Goal: Task Accomplishment & Management: Use online tool/utility

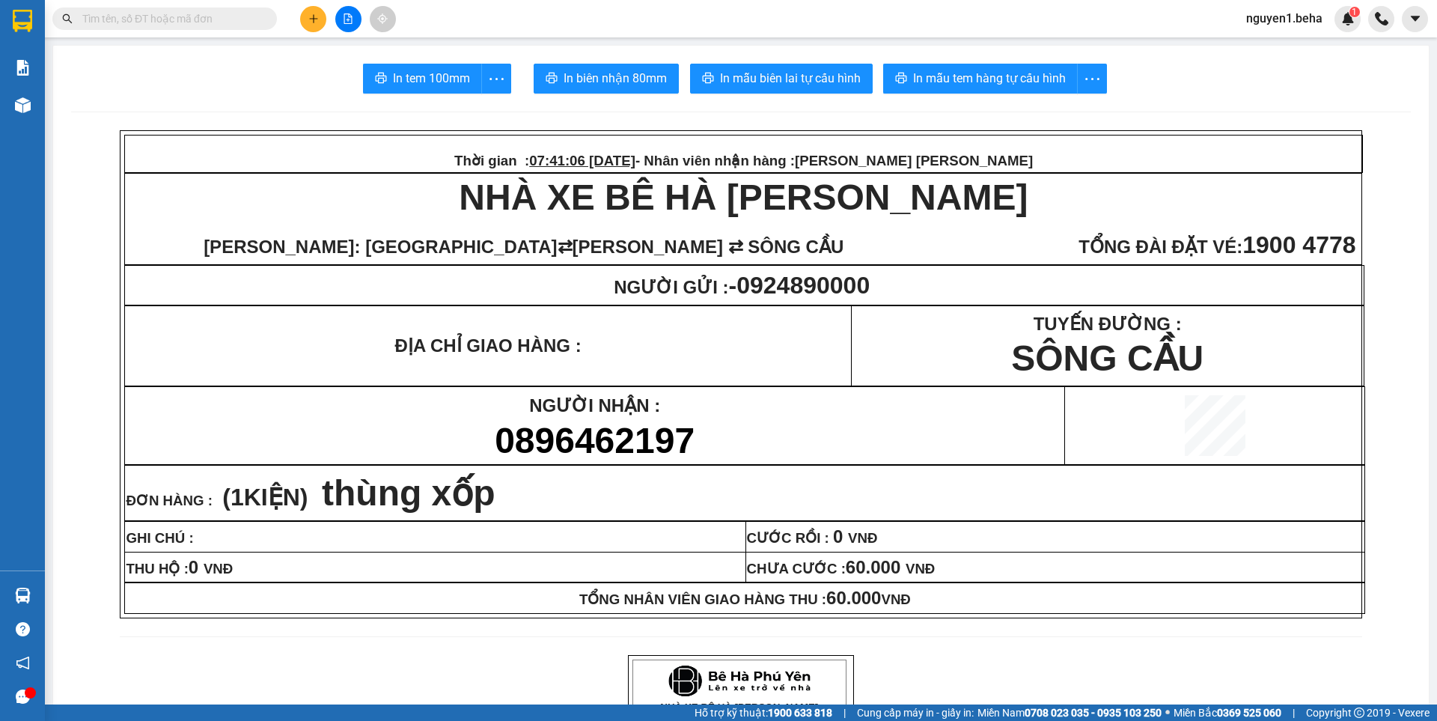
click at [225, 19] on input "text" at bounding box center [170, 18] width 177 height 16
click at [154, 10] on input "text" at bounding box center [170, 18] width 177 height 16
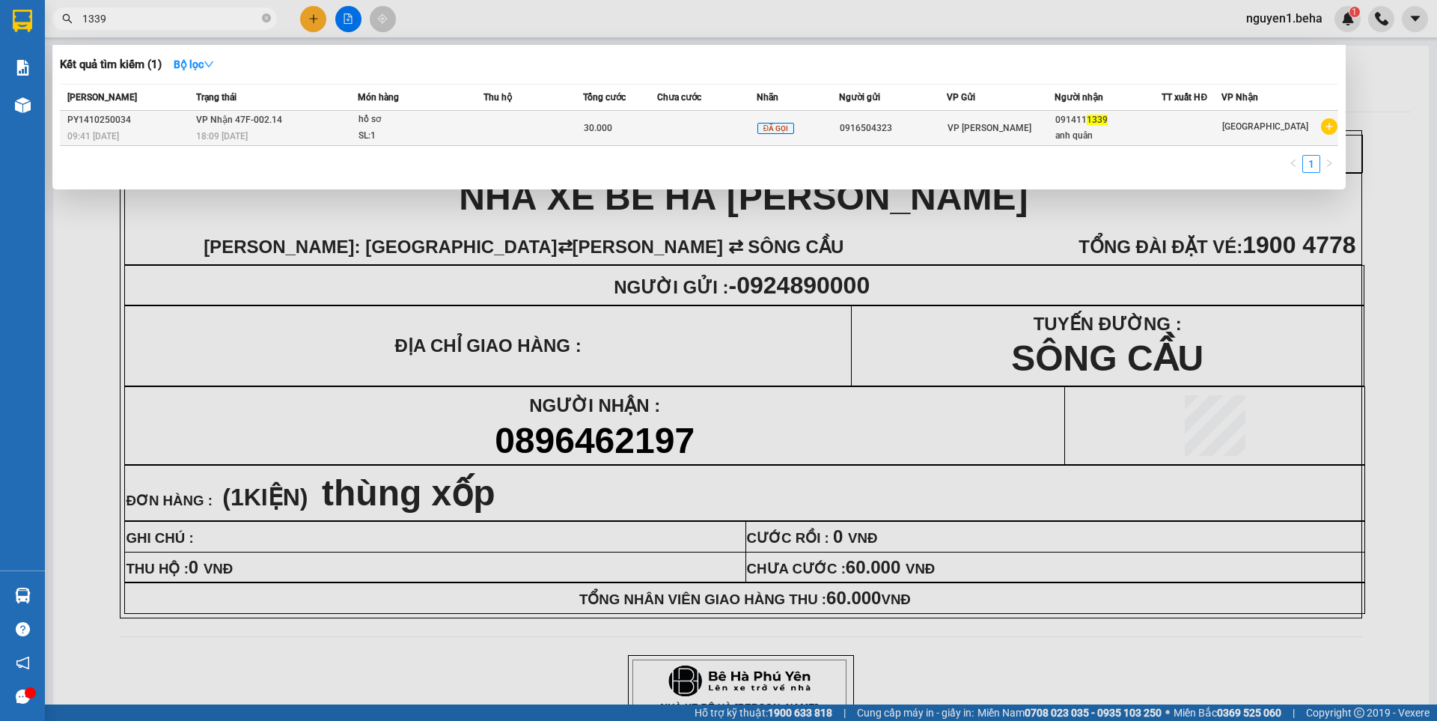
type input "1339"
click at [496, 125] on td at bounding box center [534, 128] width 100 height 35
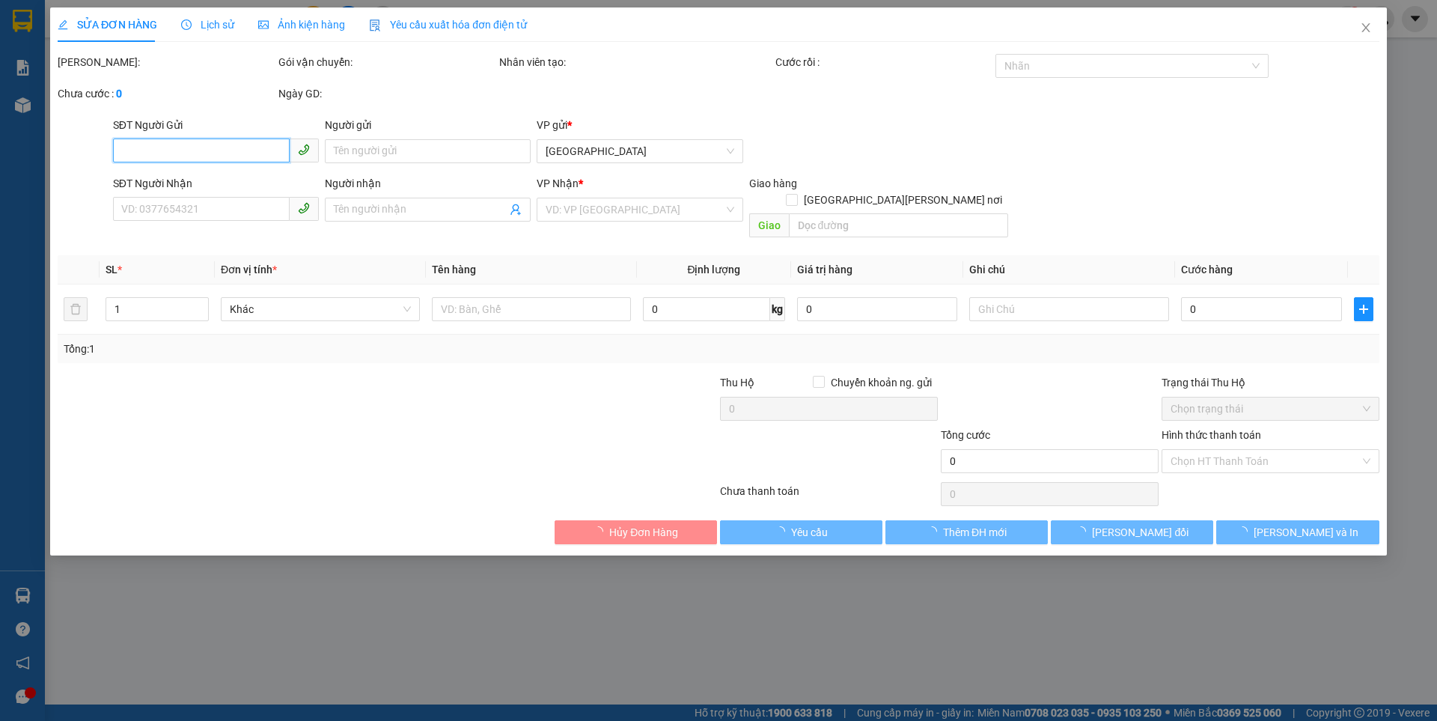
type input "0916504323"
type input "0914111339"
type input "anh quân"
type input "30.000"
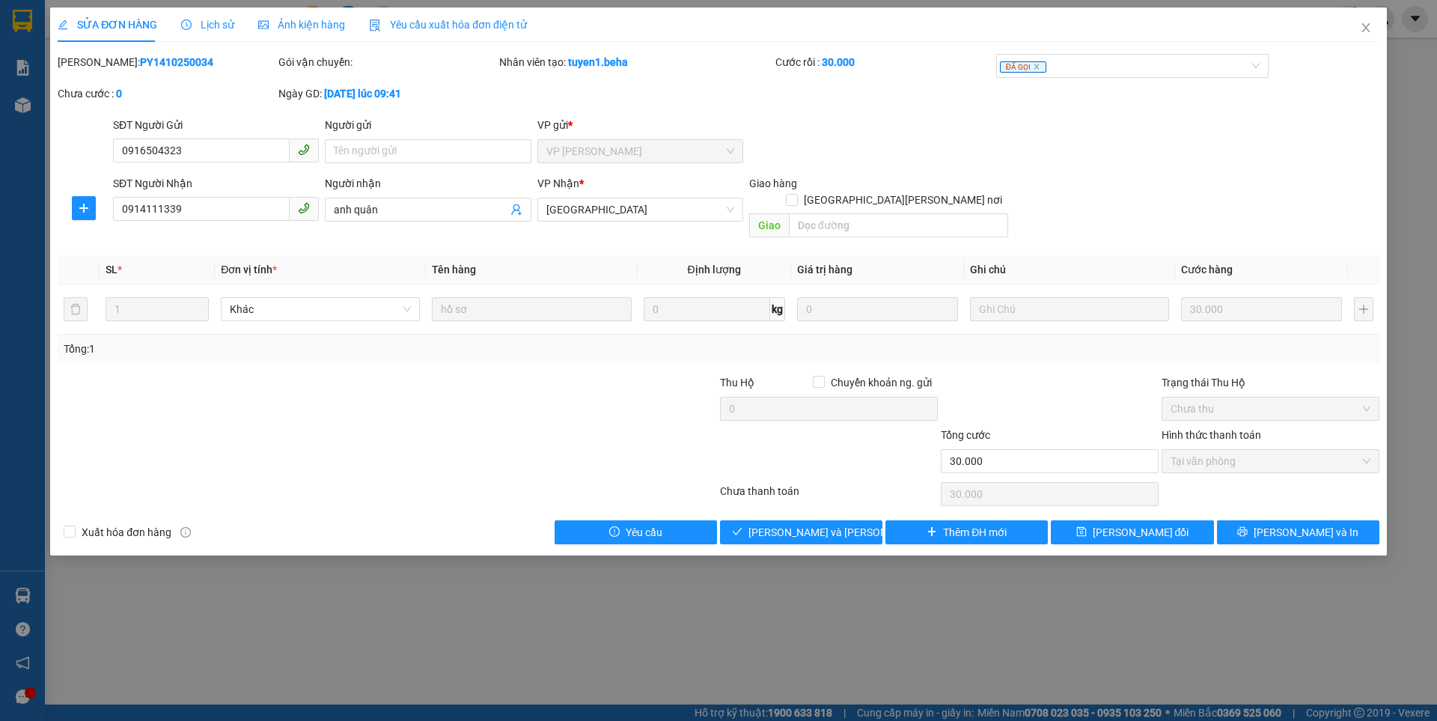
click at [328, 22] on span "Ảnh kiện hàng" at bounding box center [301, 25] width 87 height 12
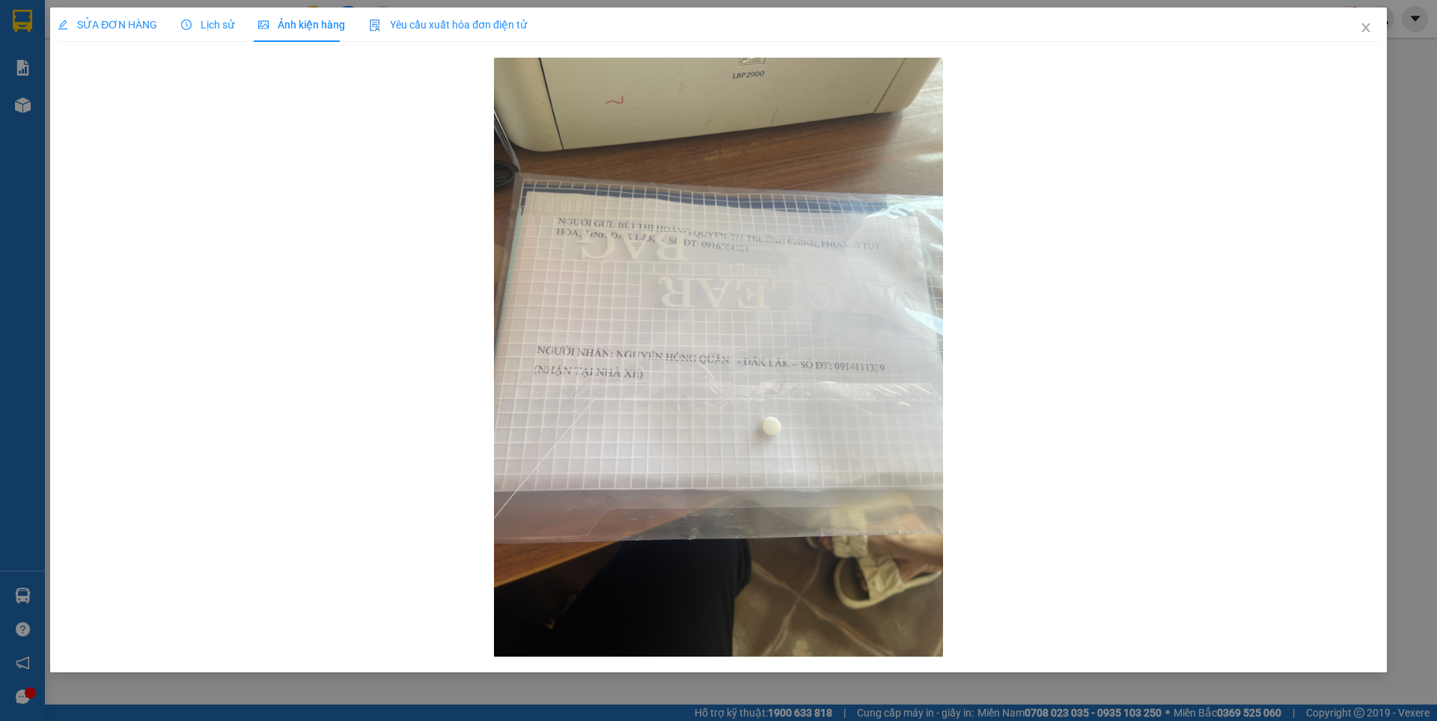
click at [96, 25] on span "SỬA ĐƠN HÀNG" at bounding box center [108, 25] width 100 height 12
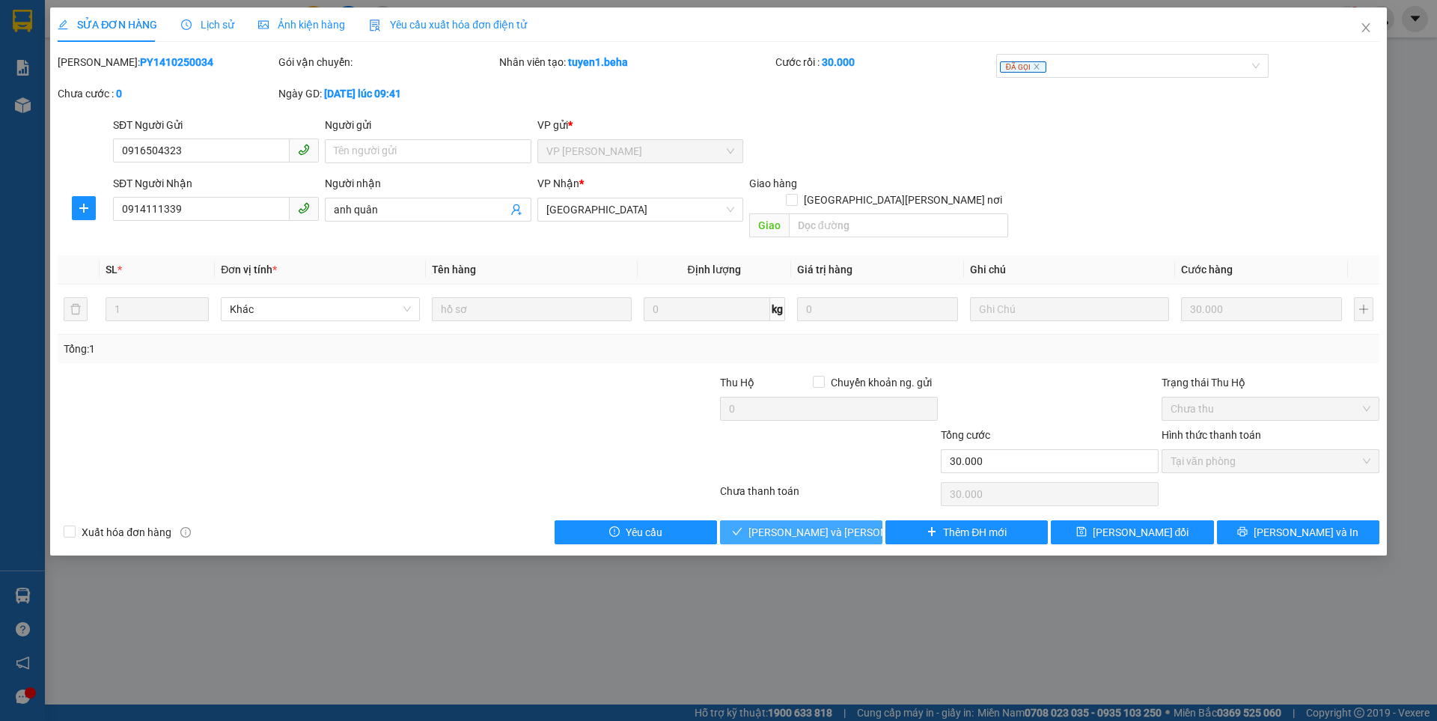
click at [844, 524] on span "[PERSON_NAME] và [PERSON_NAME] hàng" at bounding box center [850, 532] width 202 height 16
type input "0"
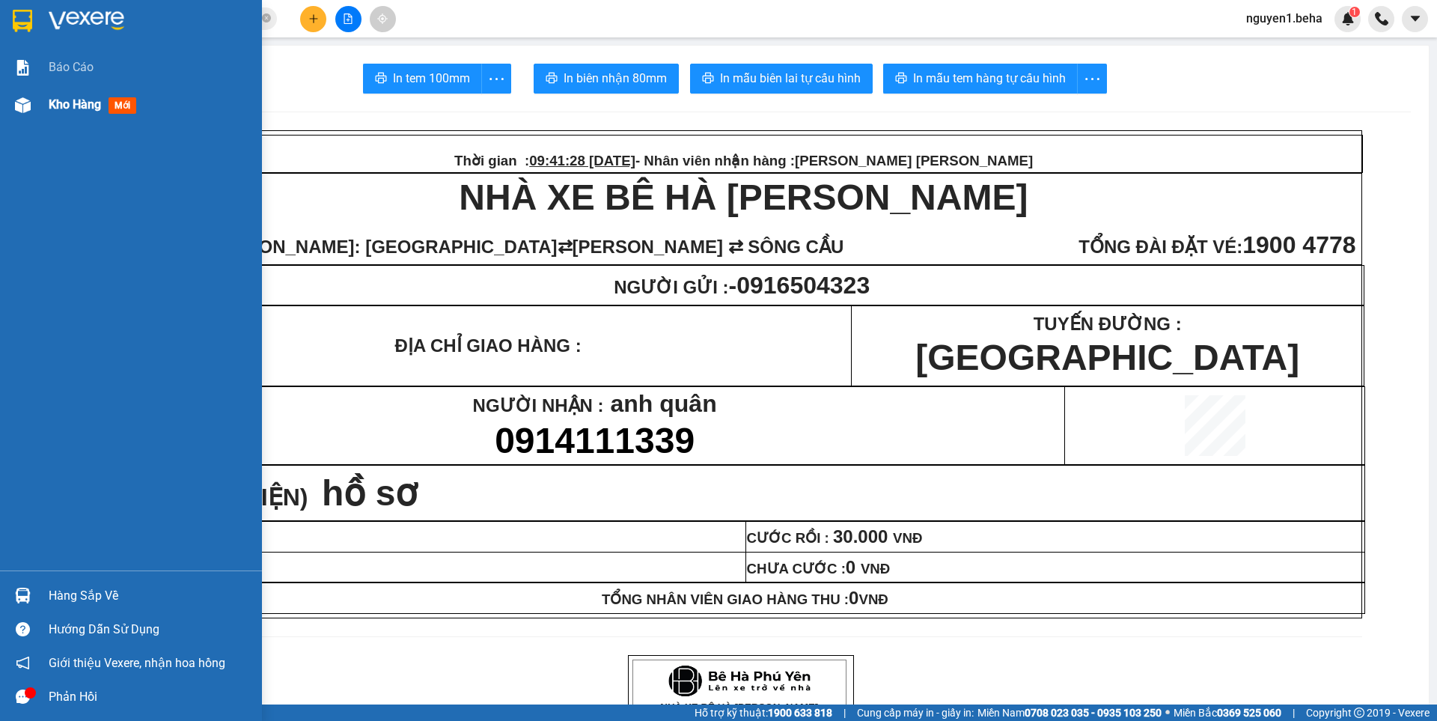
click at [15, 97] on img at bounding box center [23, 105] width 16 height 16
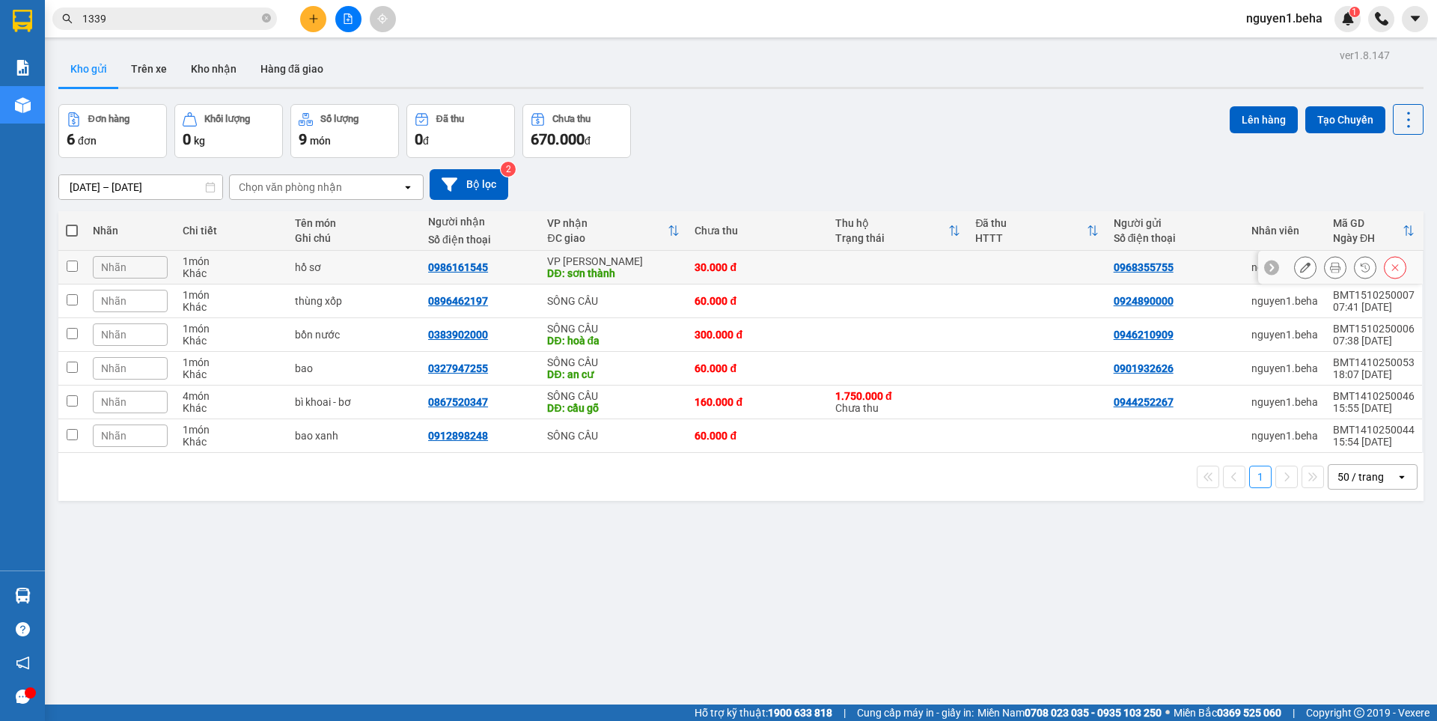
click at [1330, 266] on icon at bounding box center [1335, 267] width 10 height 10
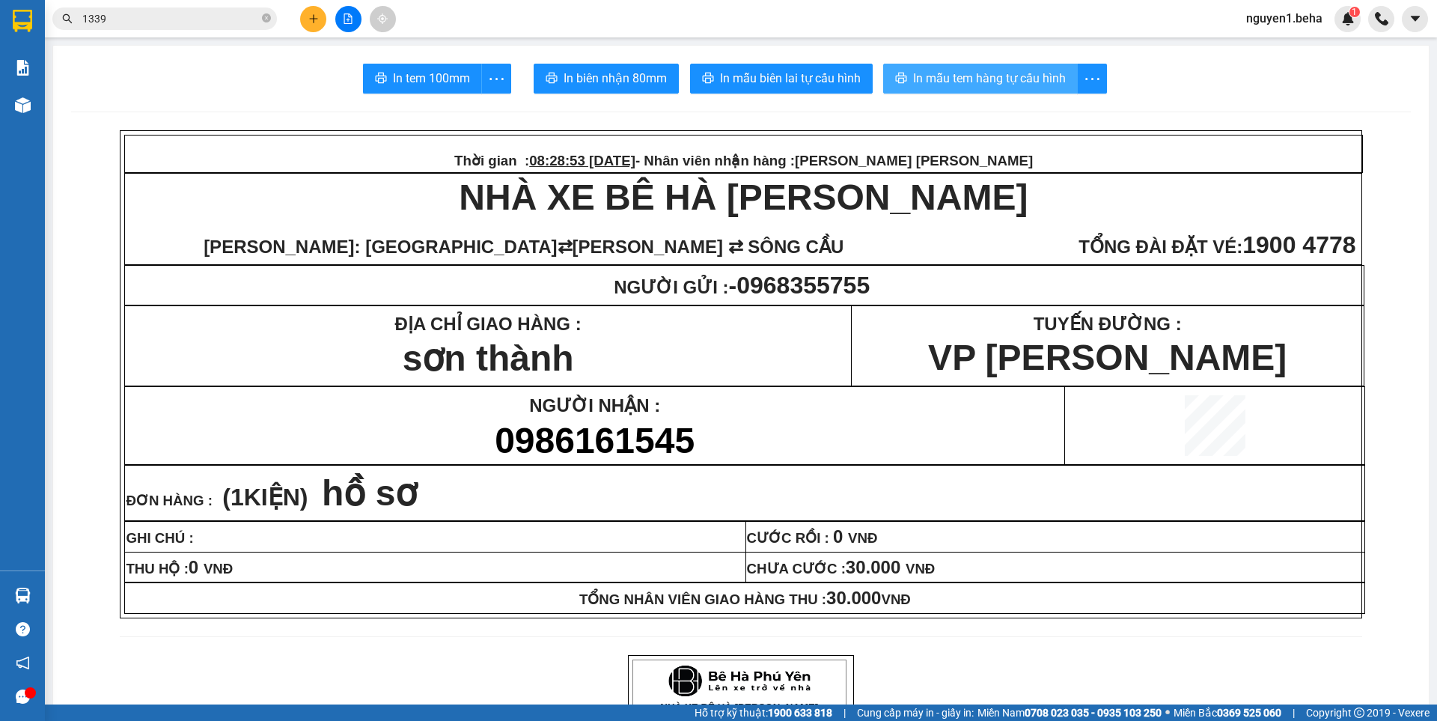
click at [981, 79] on span "In mẫu tem hàng tự cấu hình" at bounding box center [989, 78] width 153 height 19
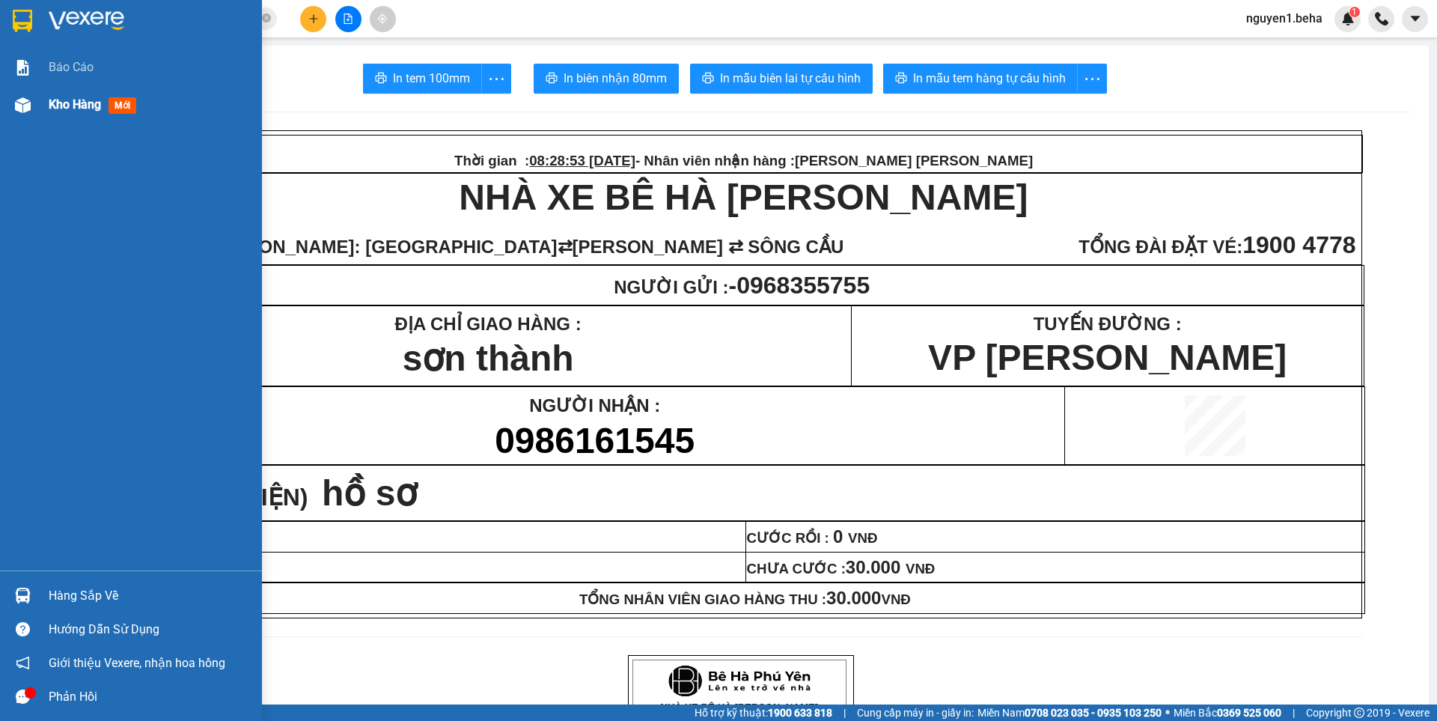
click at [20, 95] on div at bounding box center [23, 105] width 26 height 26
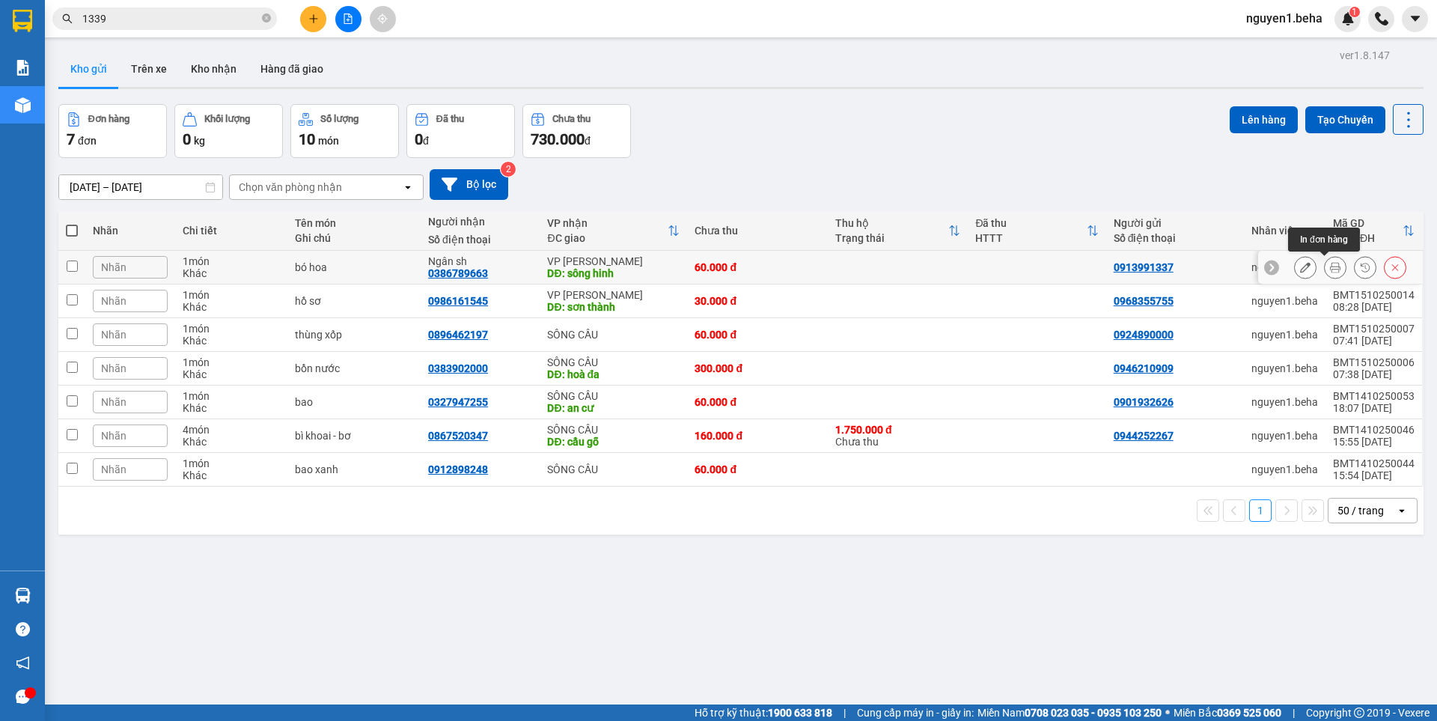
click at [1330, 270] on button at bounding box center [1335, 268] width 21 height 26
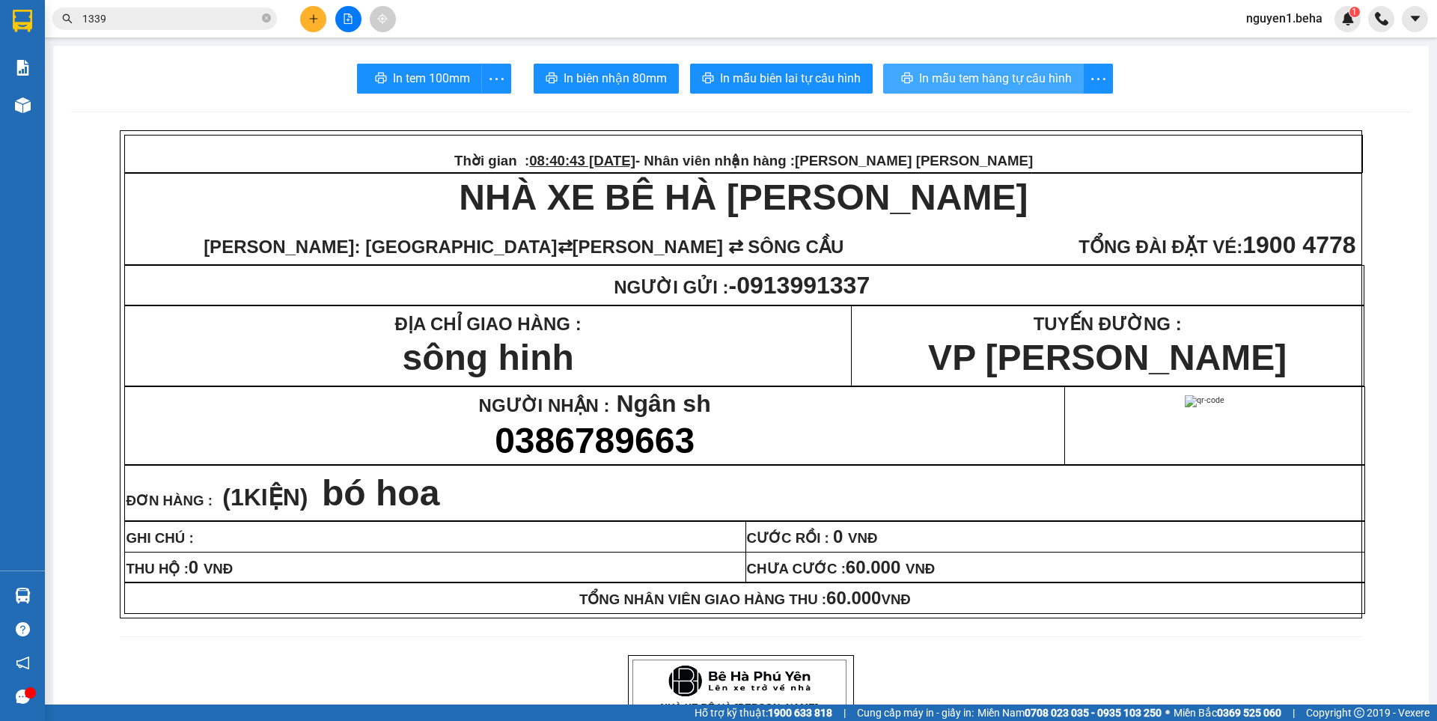
click at [1041, 75] on span "In mẫu tem hàng tự cấu hình" at bounding box center [995, 78] width 153 height 19
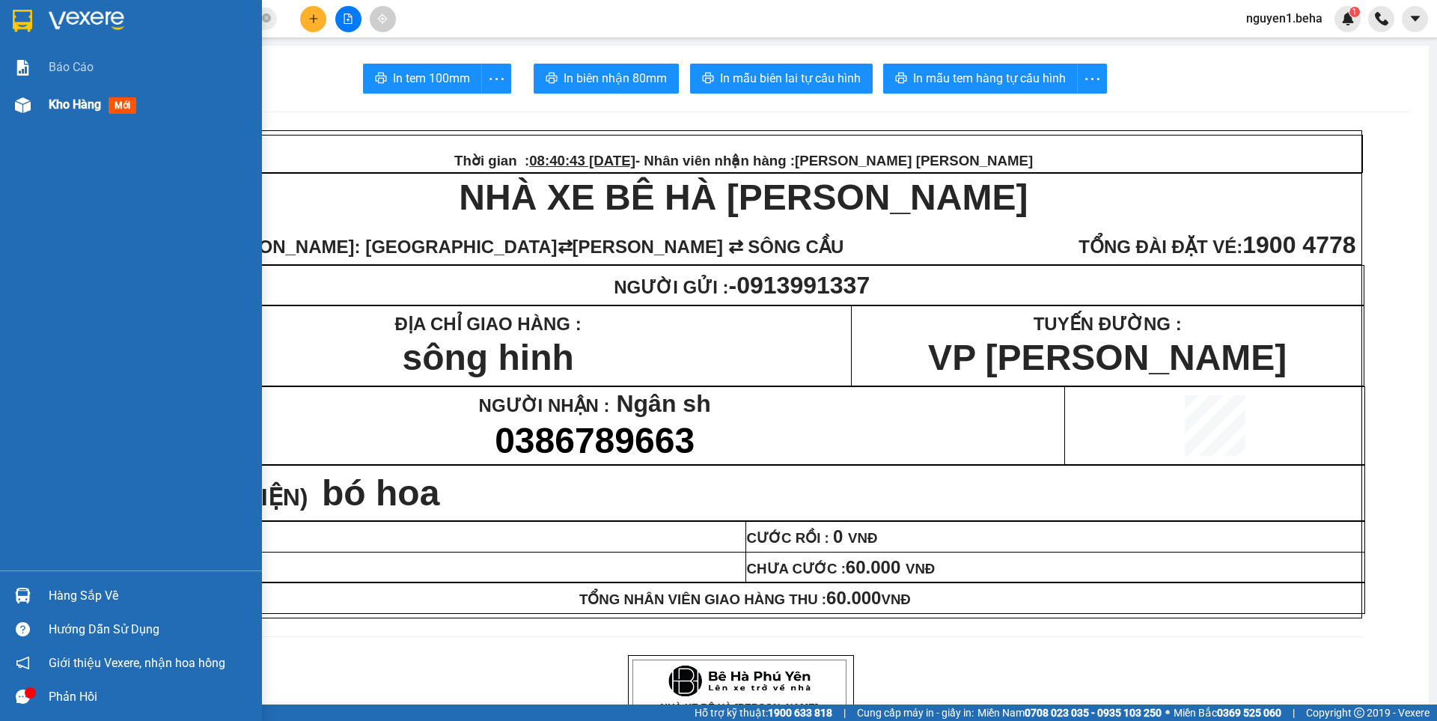
click at [40, 109] on div "Kho hàng mới" at bounding box center [131, 104] width 262 height 37
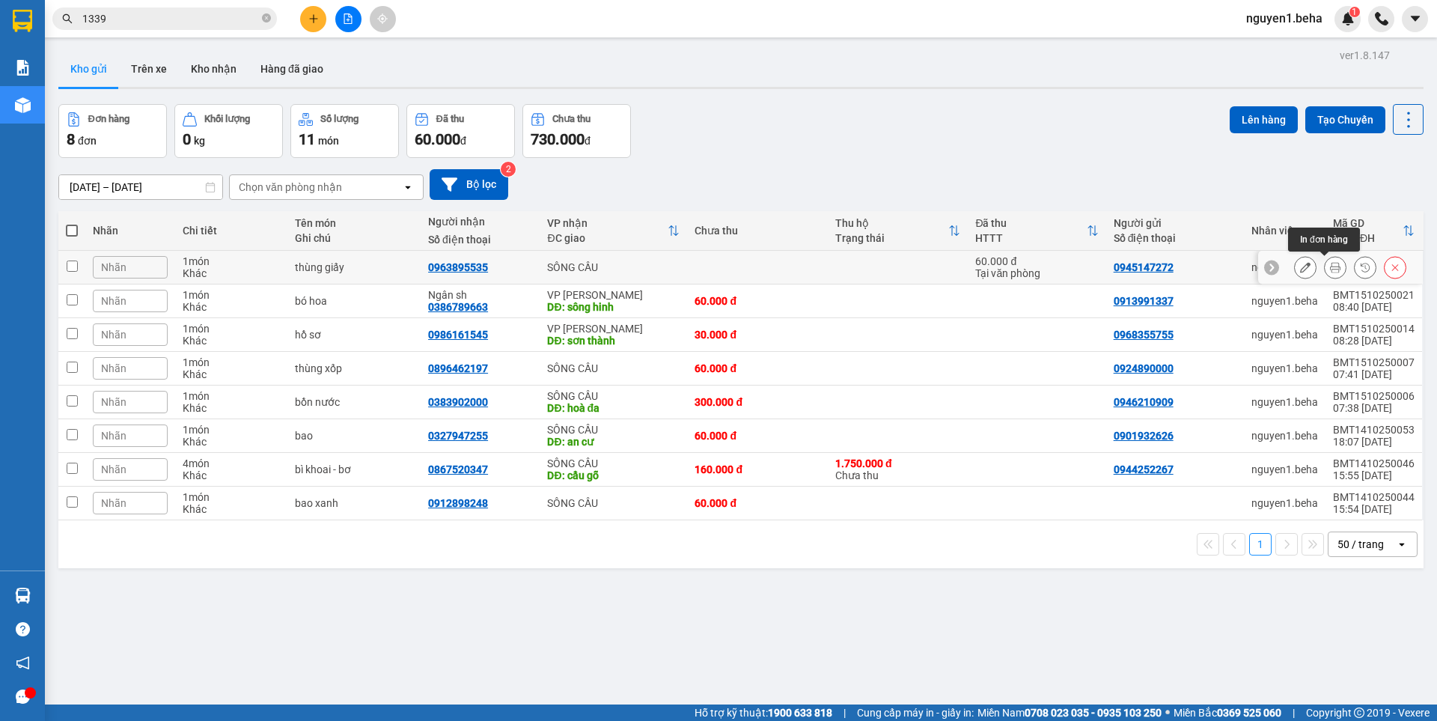
click at [1325, 267] on button at bounding box center [1335, 268] width 21 height 26
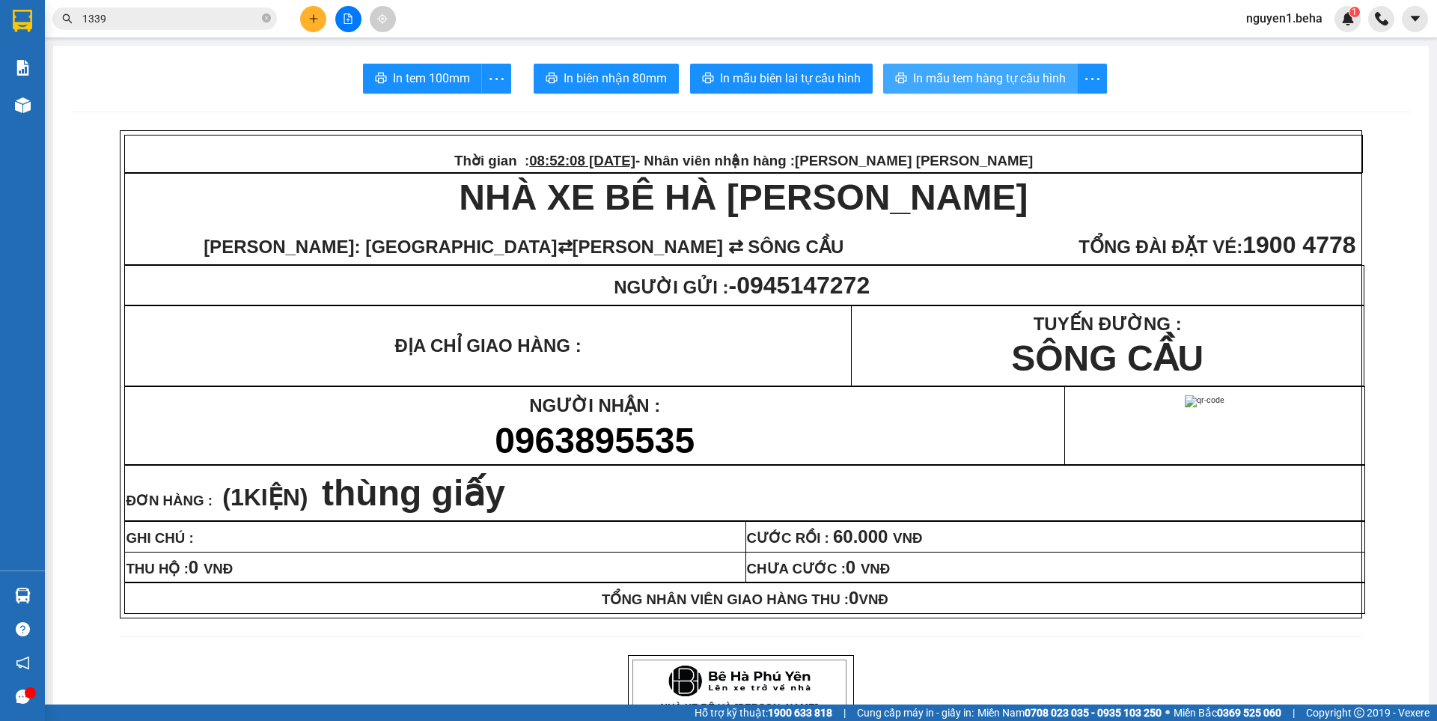
click at [1041, 76] on span "In mẫu tem hàng tự cấu hình" at bounding box center [989, 78] width 153 height 19
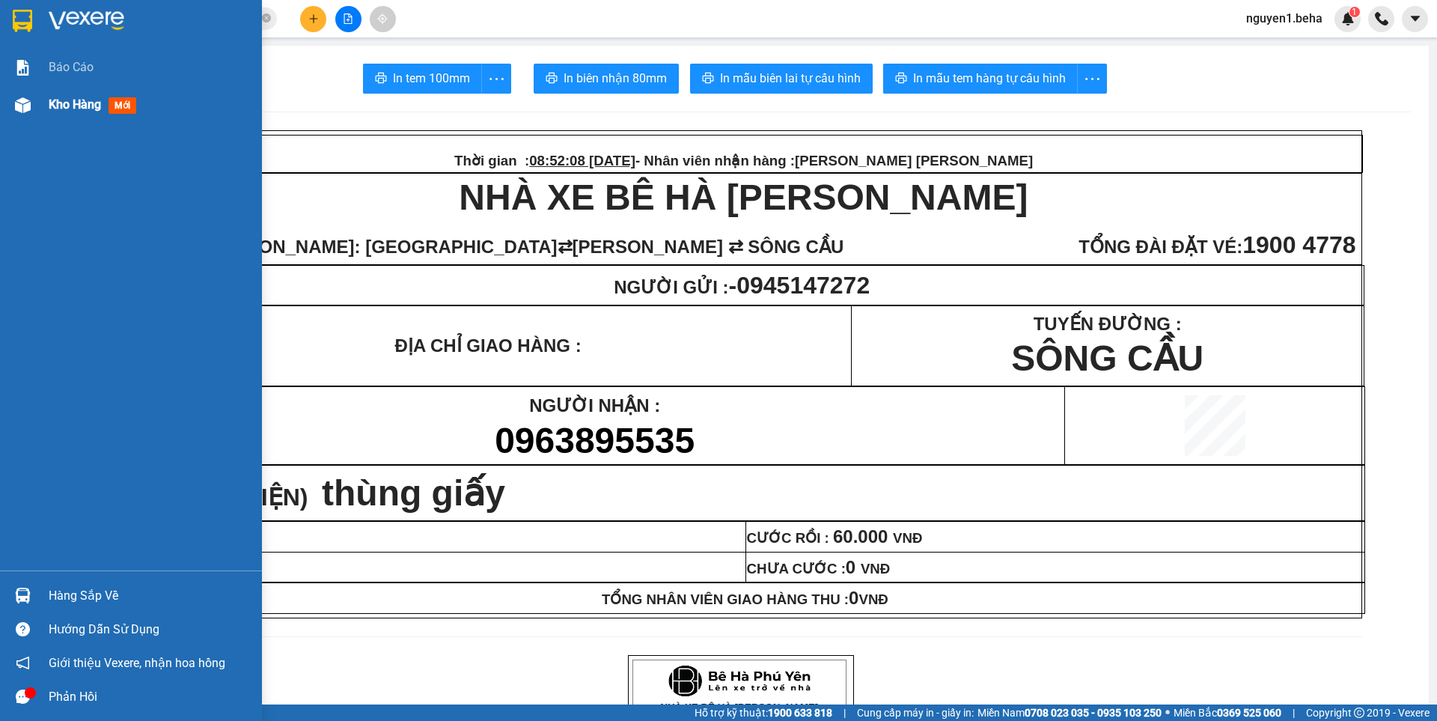
click at [15, 107] on img at bounding box center [23, 105] width 16 height 16
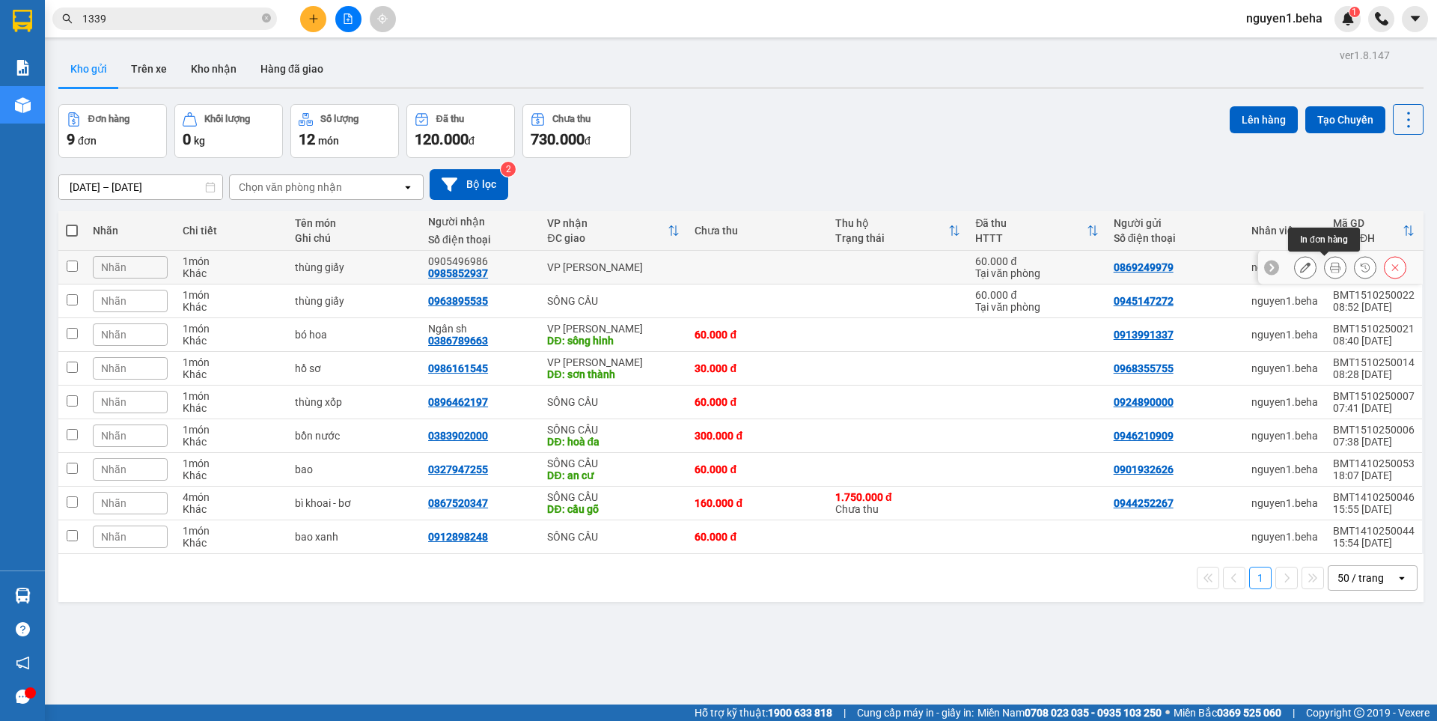
click at [1324, 276] on div at bounding box center [1335, 267] width 22 height 22
click at [1330, 270] on icon at bounding box center [1335, 267] width 10 height 10
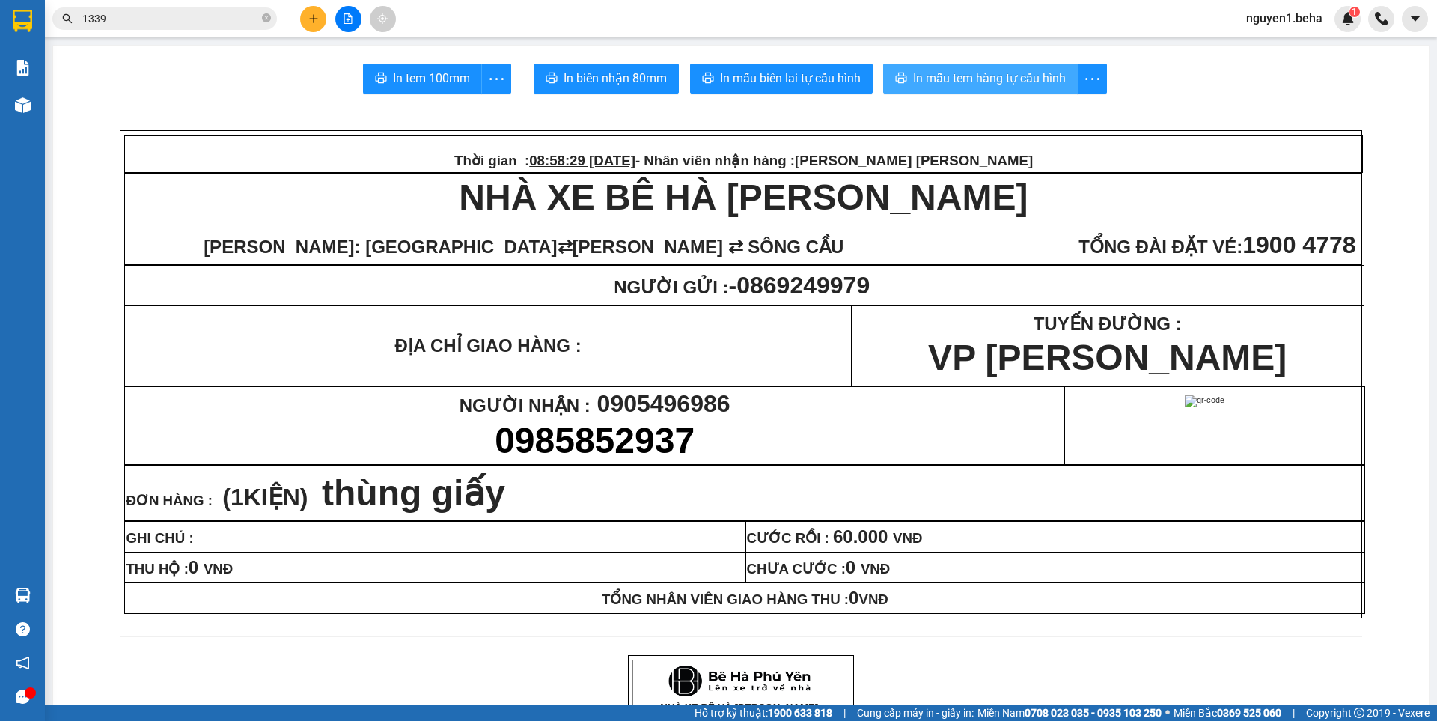
click at [957, 87] on span "In mẫu tem hàng tự cấu hình" at bounding box center [989, 78] width 153 height 19
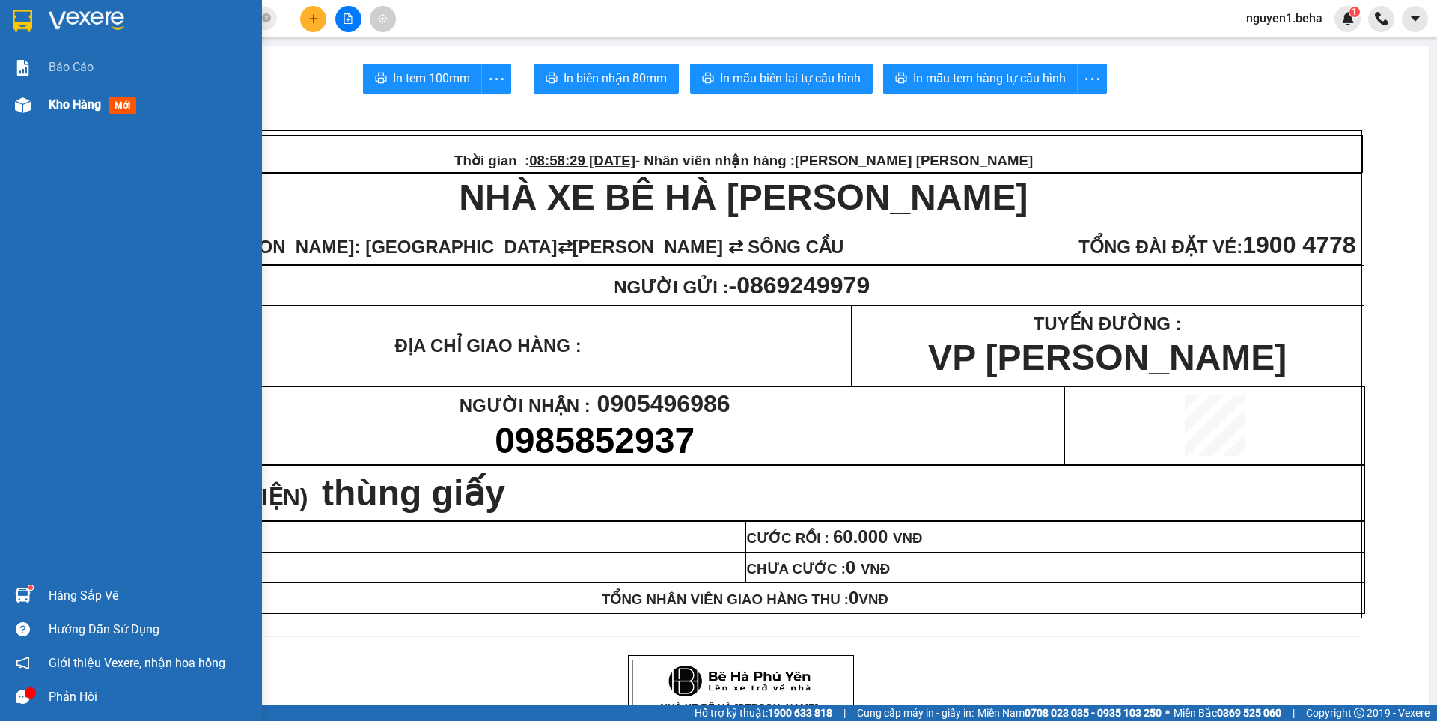
click at [28, 119] on div "Kho hàng mới" at bounding box center [131, 104] width 262 height 37
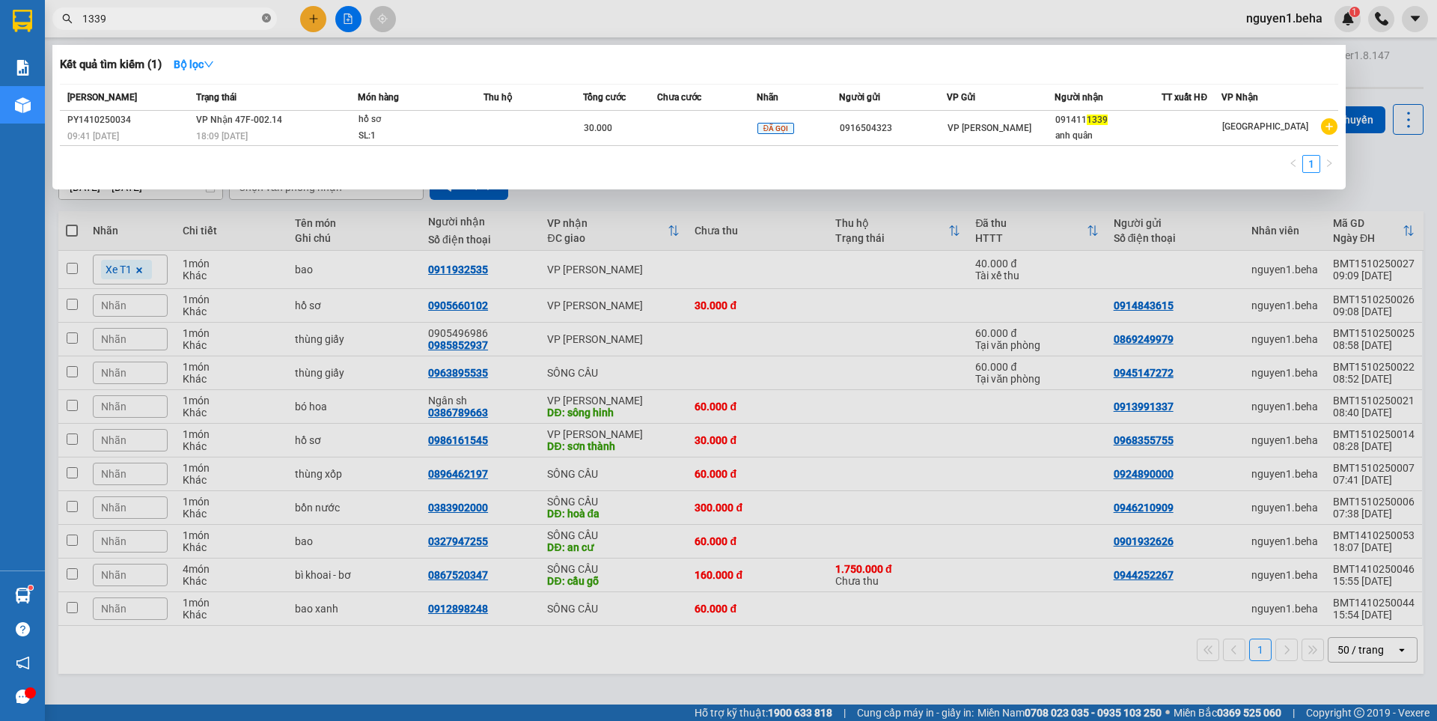
click at [268, 18] on icon "close-circle" at bounding box center [266, 17] width 9 height 9
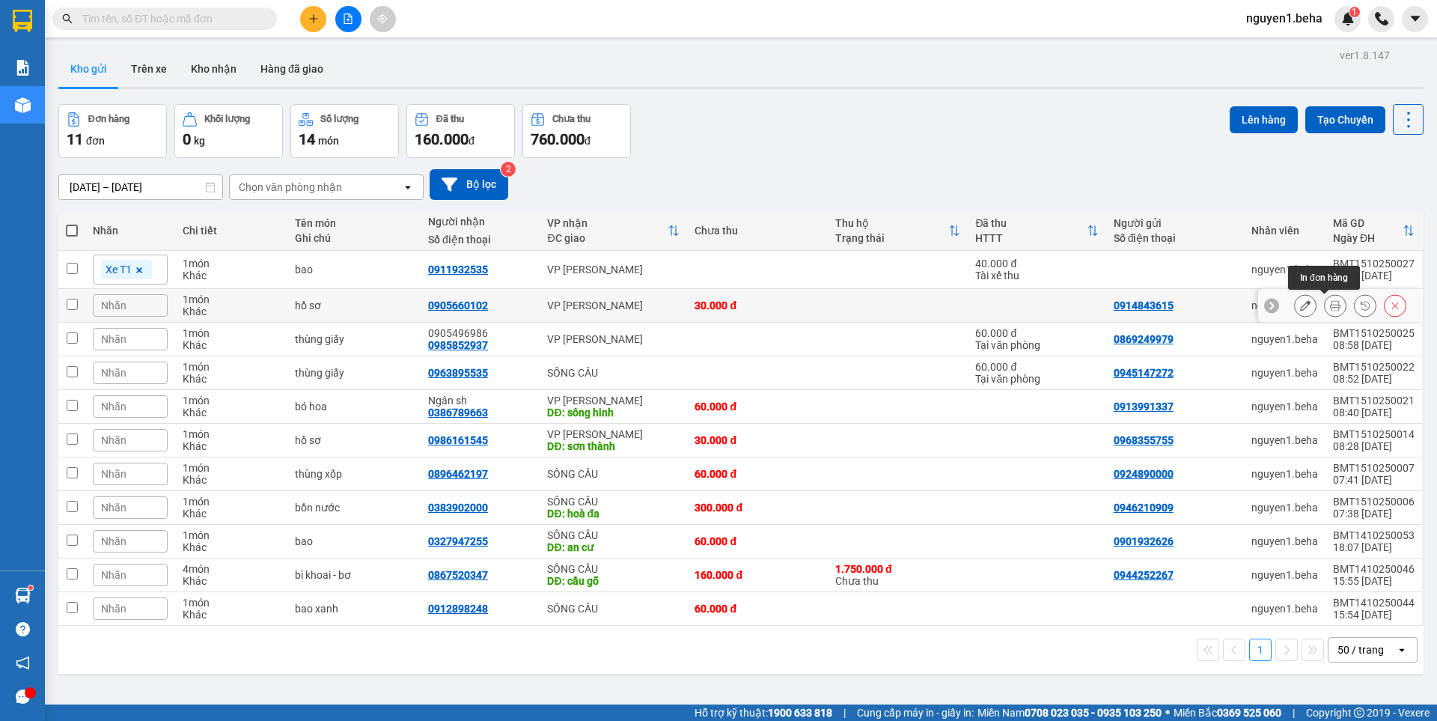
click at [1327, 299] on button at bounding box center [1335, 306] width 21 height 26
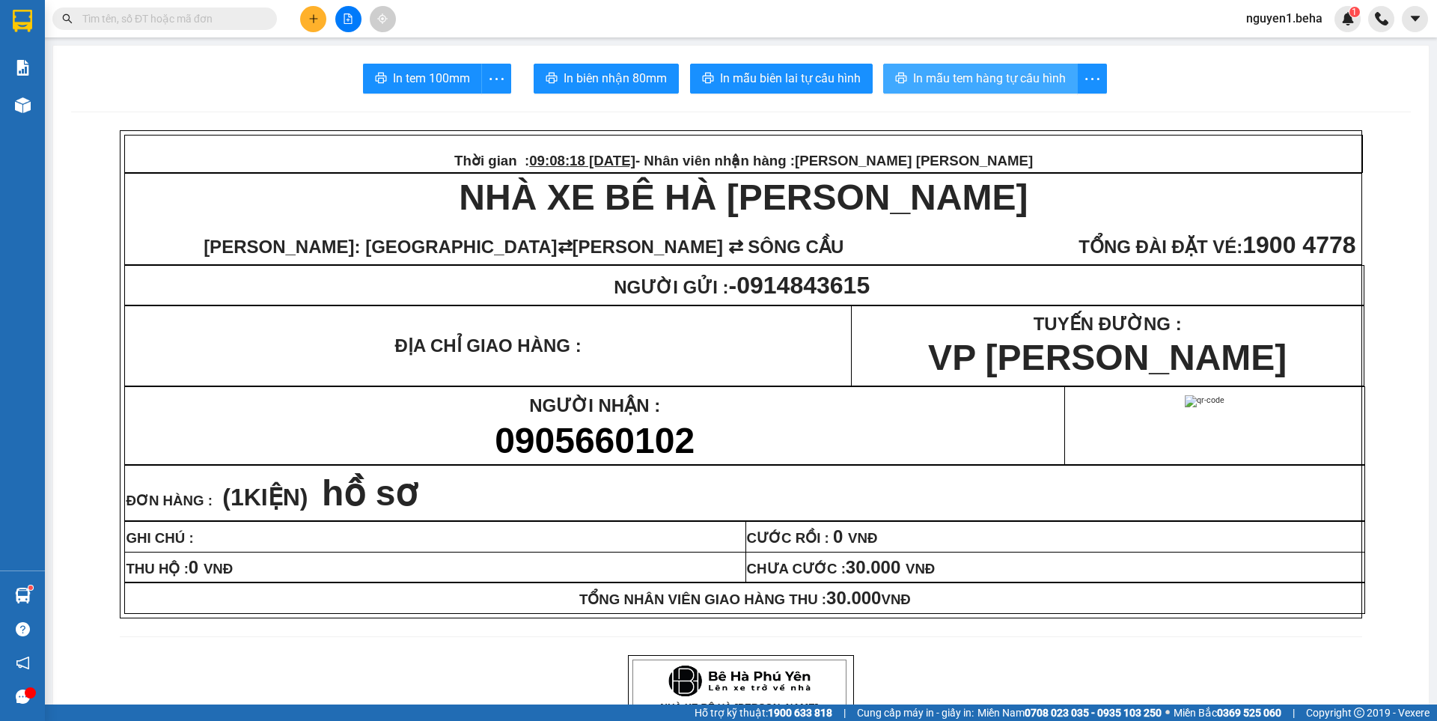
click at [1038, 71] on span "In mẫu tem hàng tự cấu hình" at bounding box center [989, 78] width 153 height 19
click at [201, 16] on input "text" at bounding box center [170, 18] width 177 height 16
click at [124, 22] on input "text" at bounding box center [170, 18] width 177 height 16
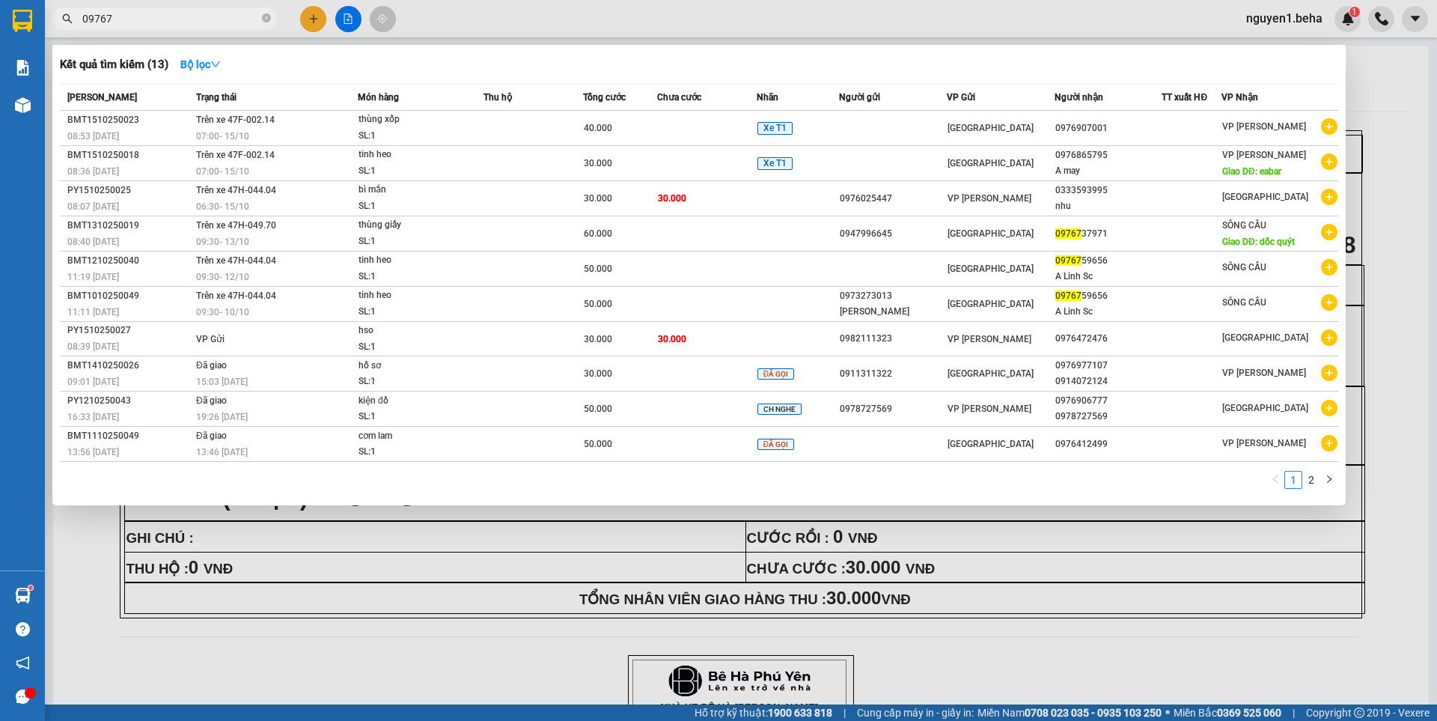
type input "097670"
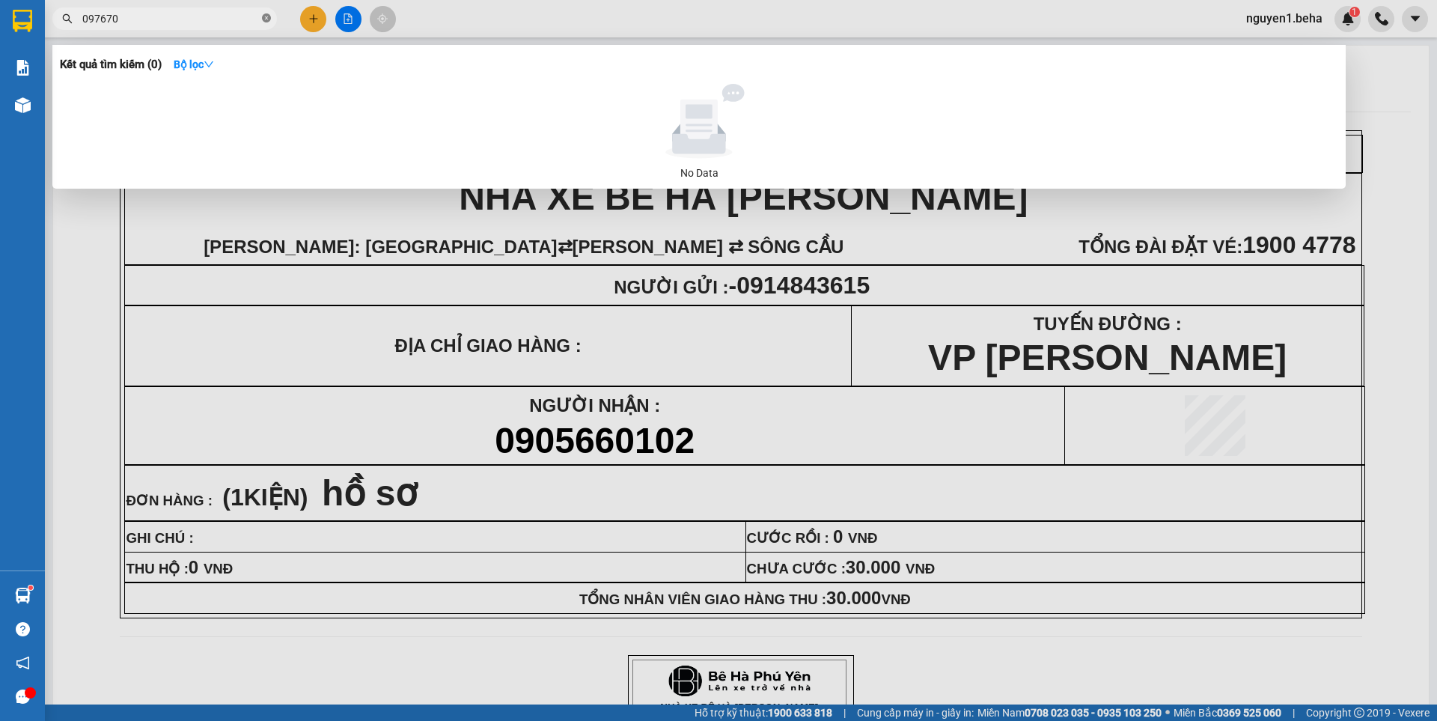
click at [268, 22] on icon "close-circle" at bounding box center [266, 17] width 9 height 9
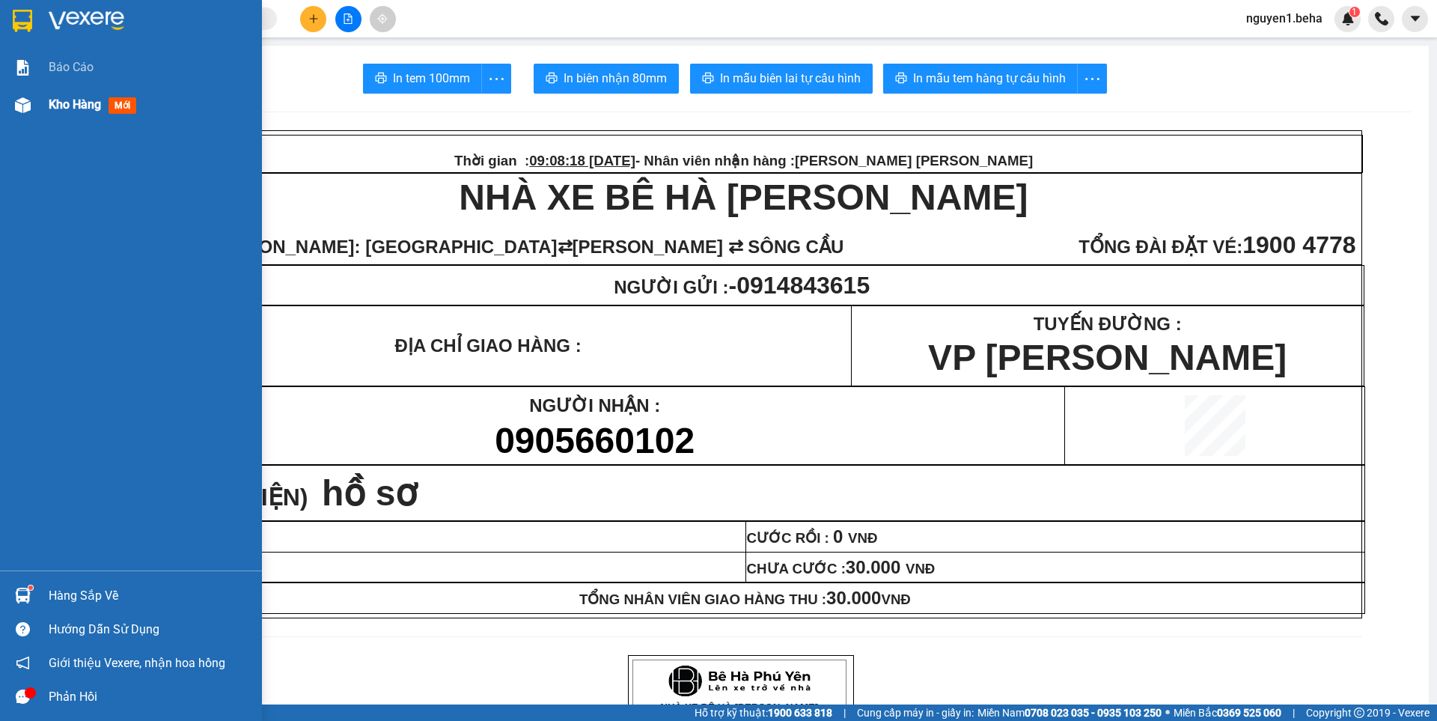
click at [21, 109] on img at bounding box center [23, 105] width 16 height 16
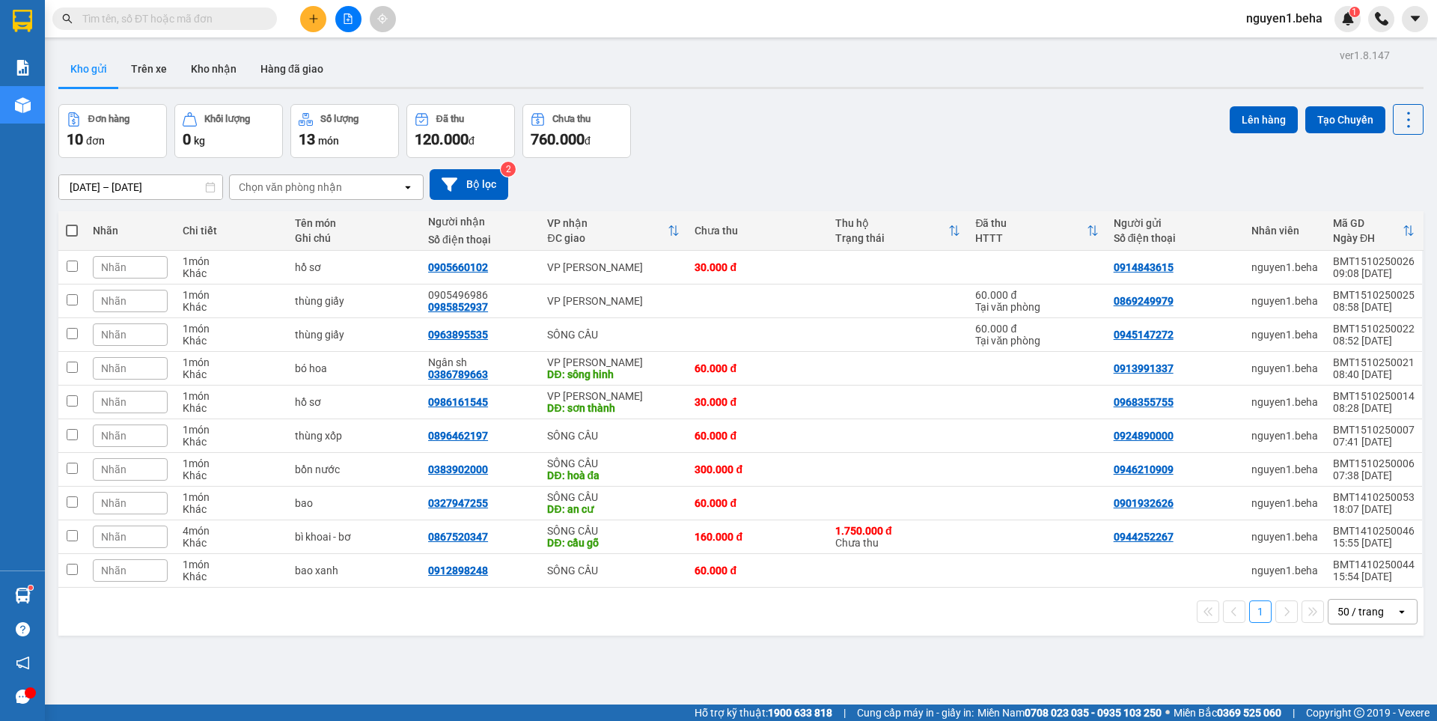
click at [69, 225] on span at bounding box center [72, 231] width 12 height 12
click at [72, 223] on input "checkbox" at bounding box center [72, 223] width 0 height 0
checkbox input "true"
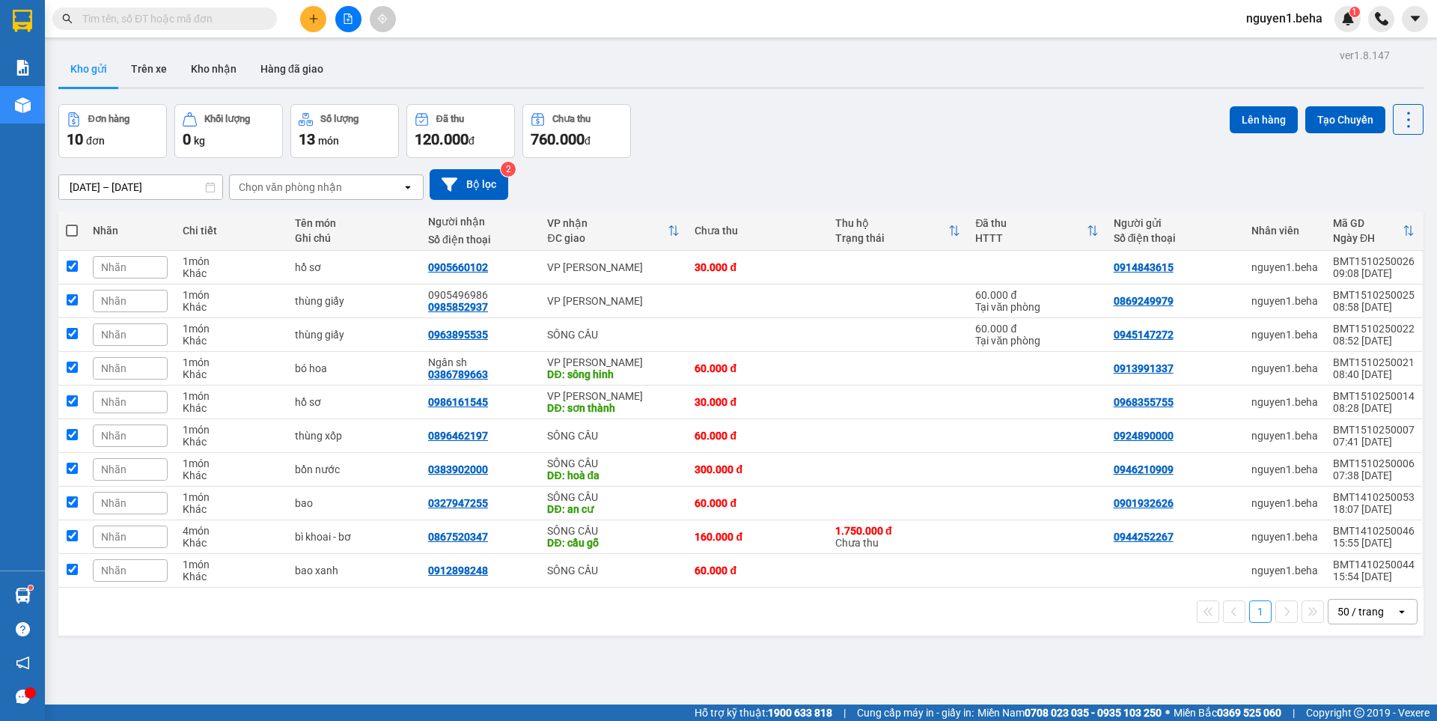
checkbox input "true"
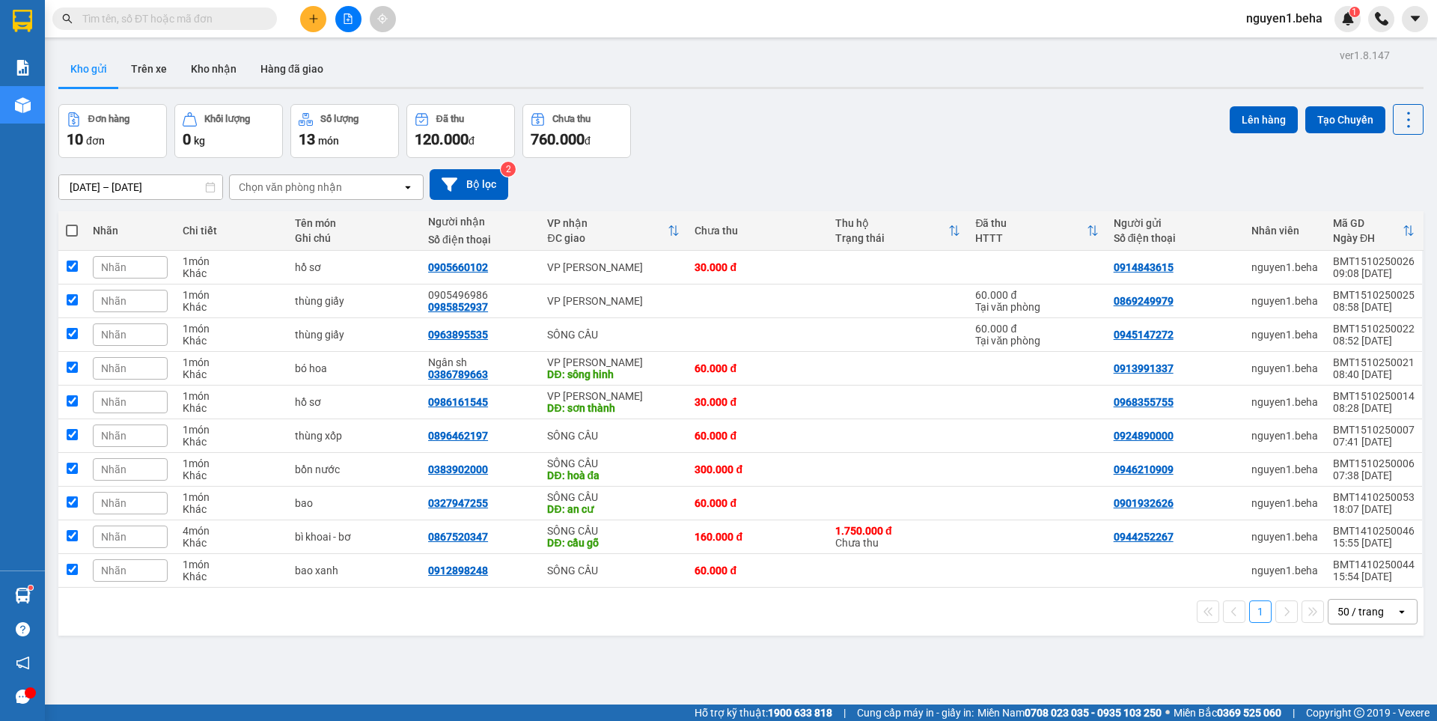
checkbox input "true"
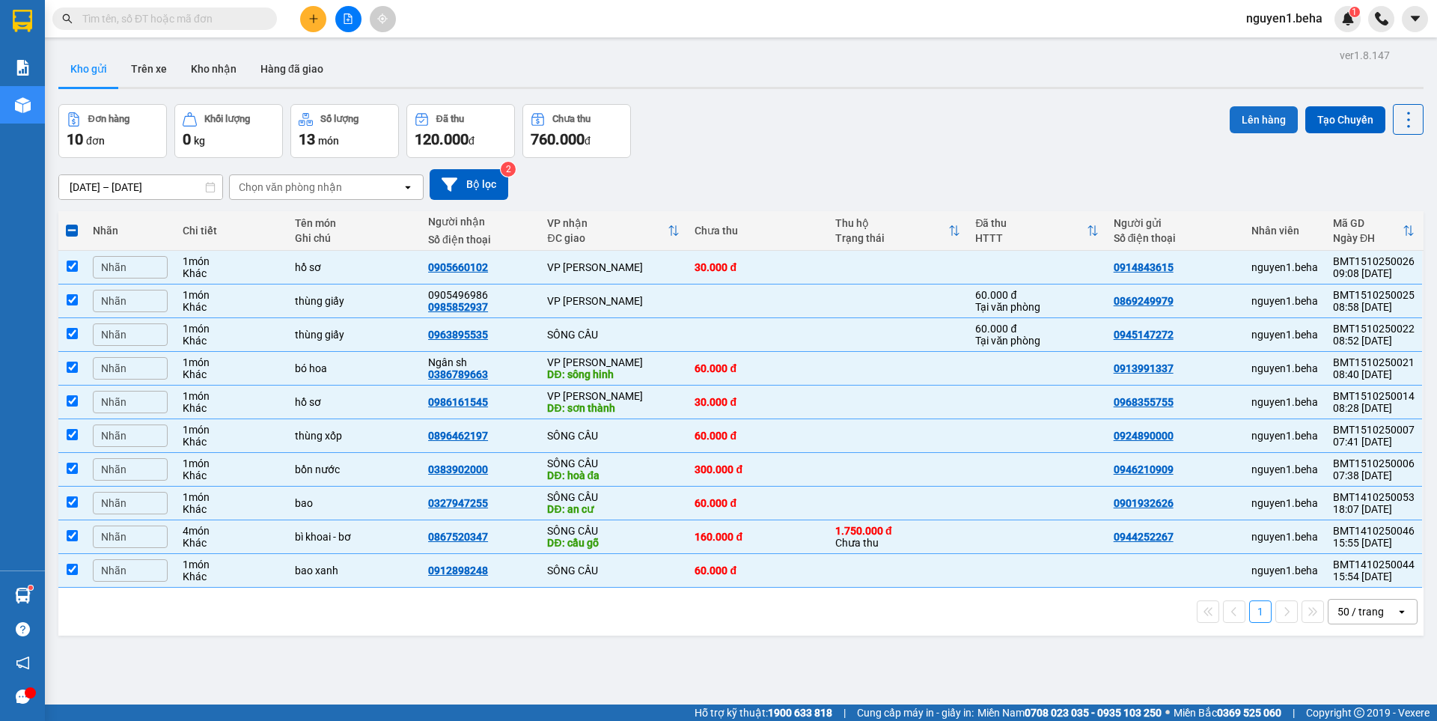
click at [1265, 126] on button "Lên hàng" at bounding box center [1264, 119] width 68 height 27
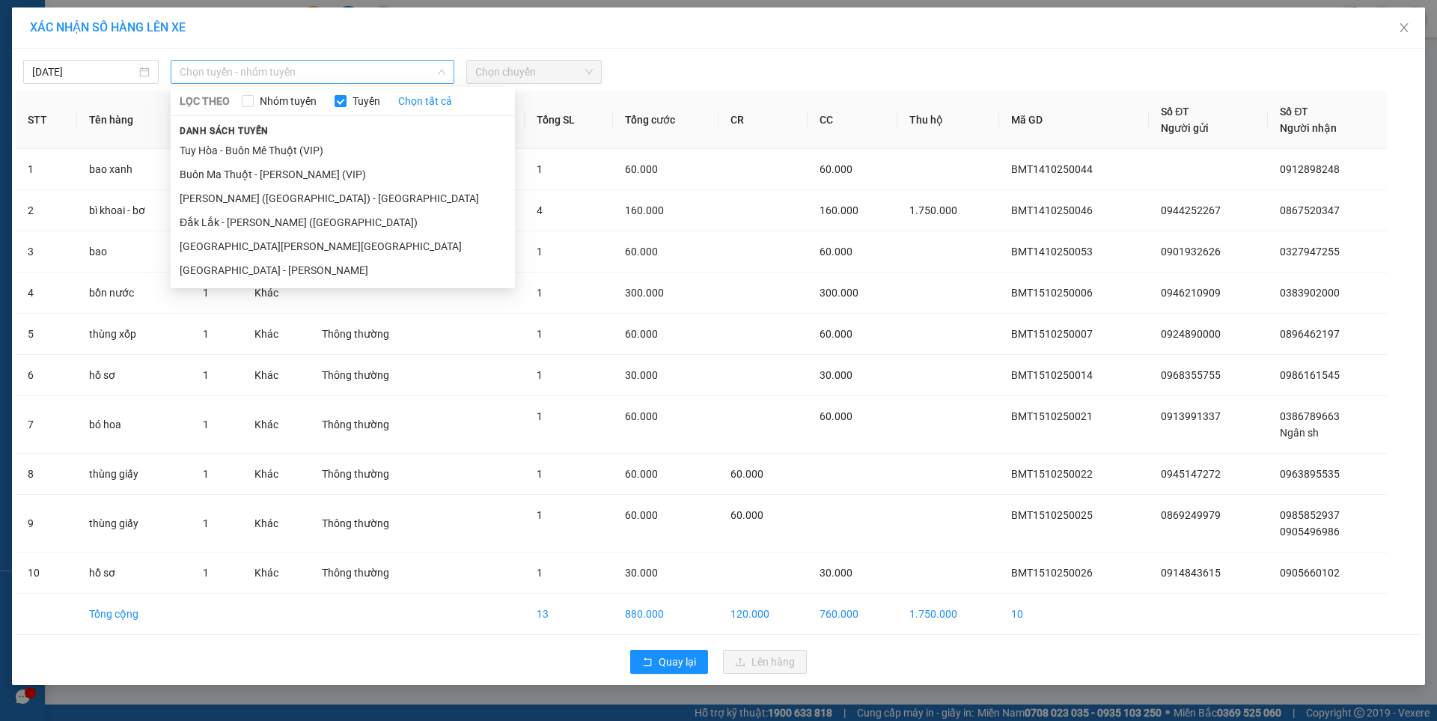
click at [329, 71] on span "Chọn tuyến - nhóm tuyến" at bounding box center [313, 72] width 266 height 22
drag, startPoint x: 270, startPoint y: 219, endPoint x: 424, endPoint y: 103, distance: 193.6
click at [270, 218] on li "Đắk Lắk - [PERSON_NAME] ([GEOGRAPHIC_DATA])" at bounding box center [343, 222] width 344 height 24
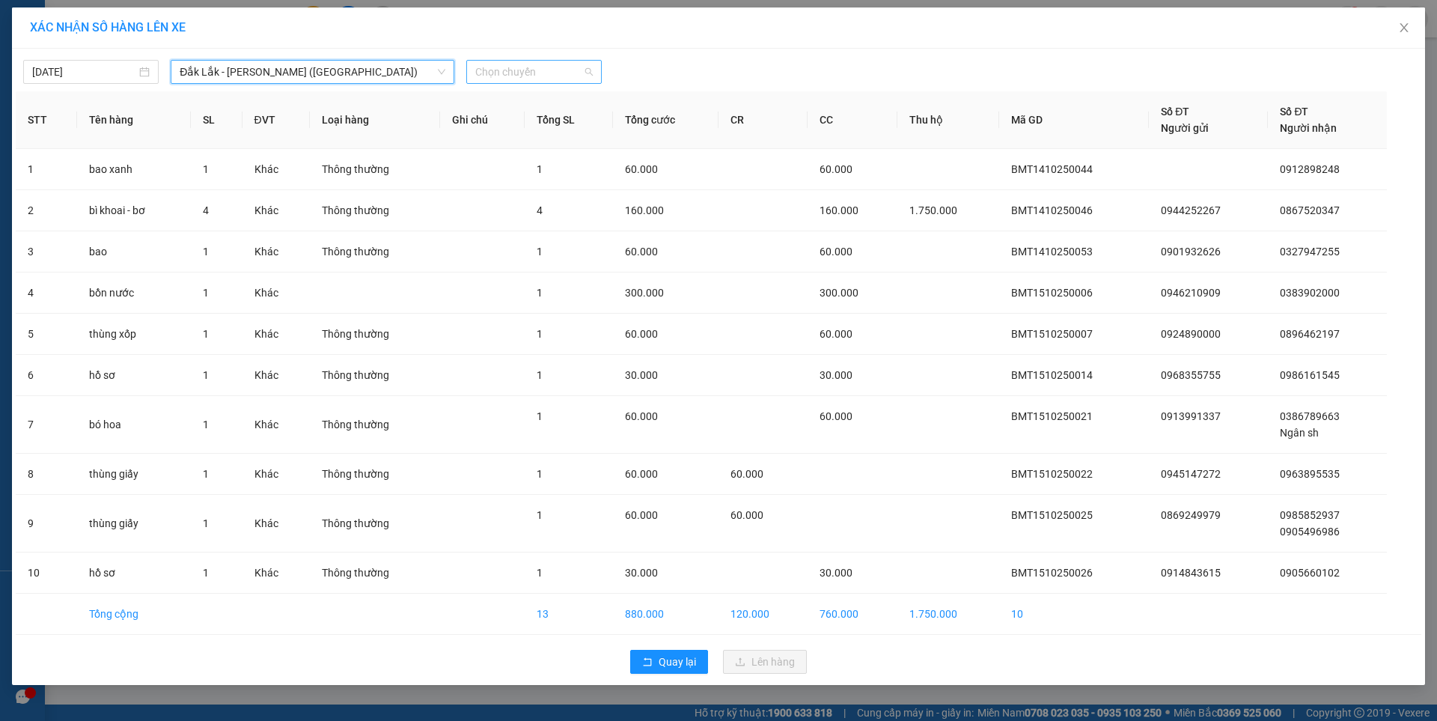
click at [532, 67] on span "Chọn chuyến" at bounding box center [534, 72] width 118 height 22
click at [555, 124] on div "09:30 - 47H-049.70" at bounding box center [533, 126] width 117 height 16
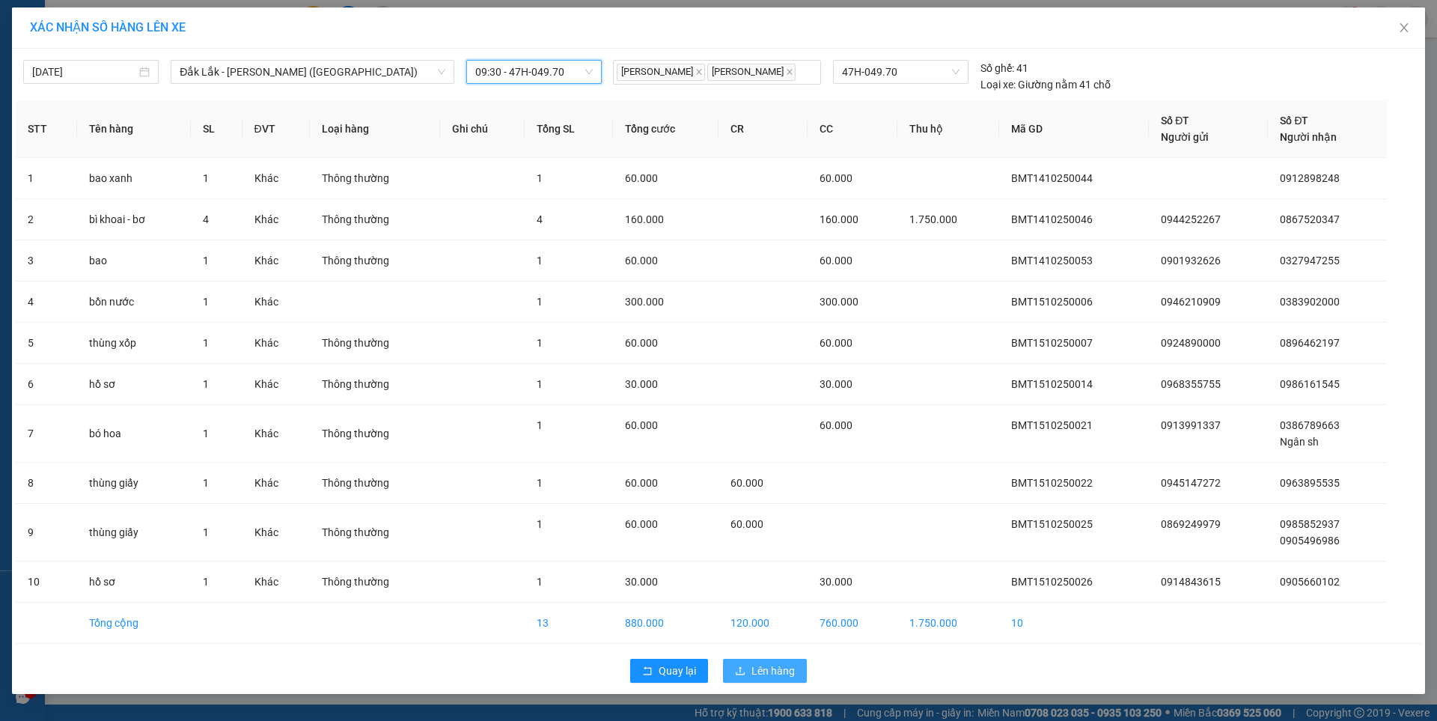
click at [756, 675] on span "Lên hàng" at bounding box center [773, 671] width 43 height 16
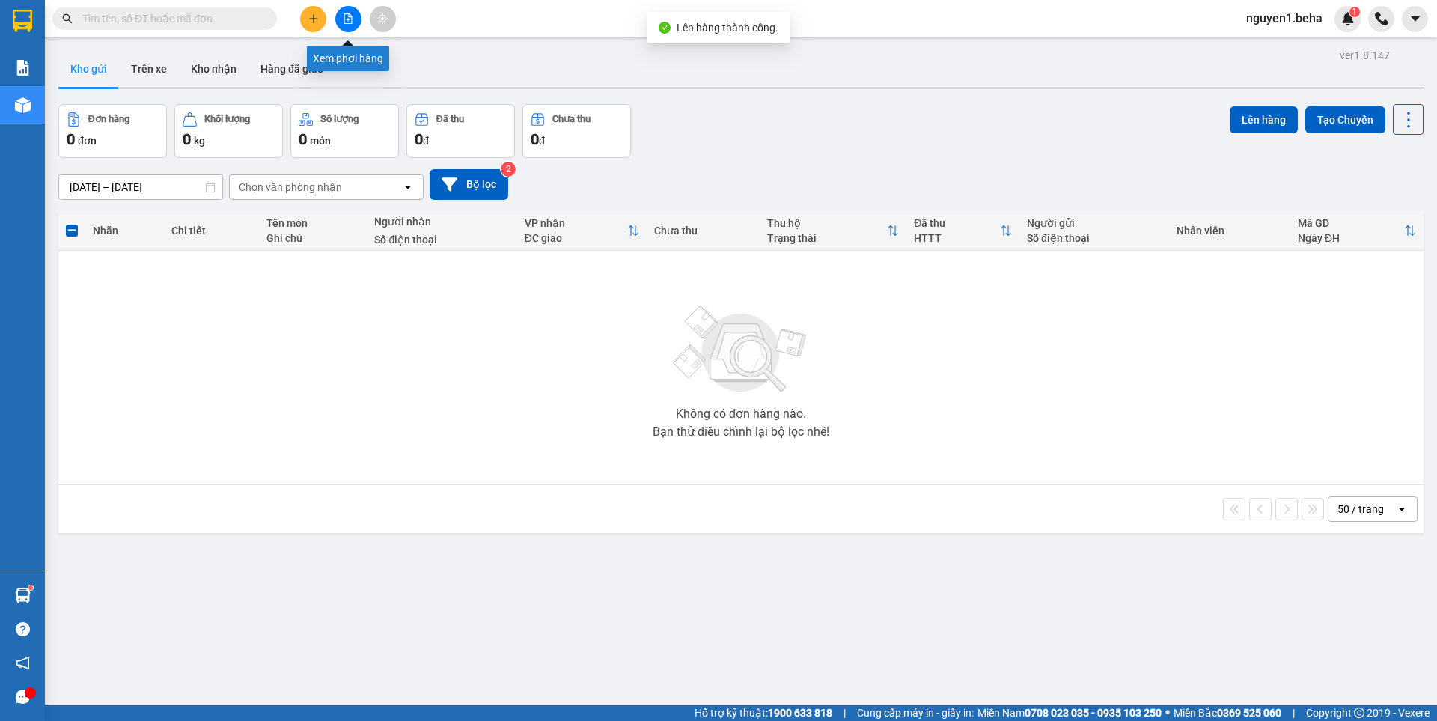
click at [332, 15] on div at bounding box center [348, 19] width 112 height 26
click at [347, 19] on icon "file-add" at bounding box center [348, 18] width 10 height 10
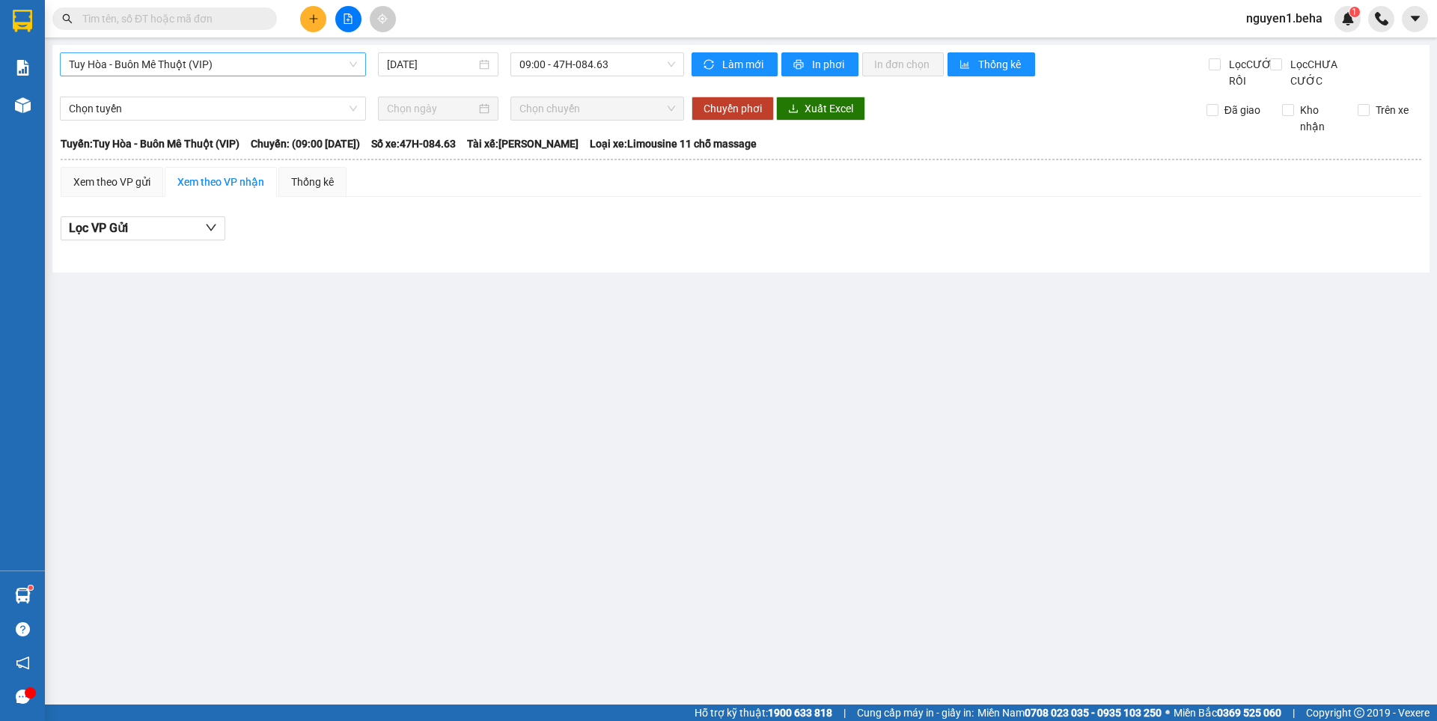
click at [333, 62] on span "Tuy Hòa - Buôn Mê Thuột (VIP)" at bounding box center [213, 64] width 288 height 22
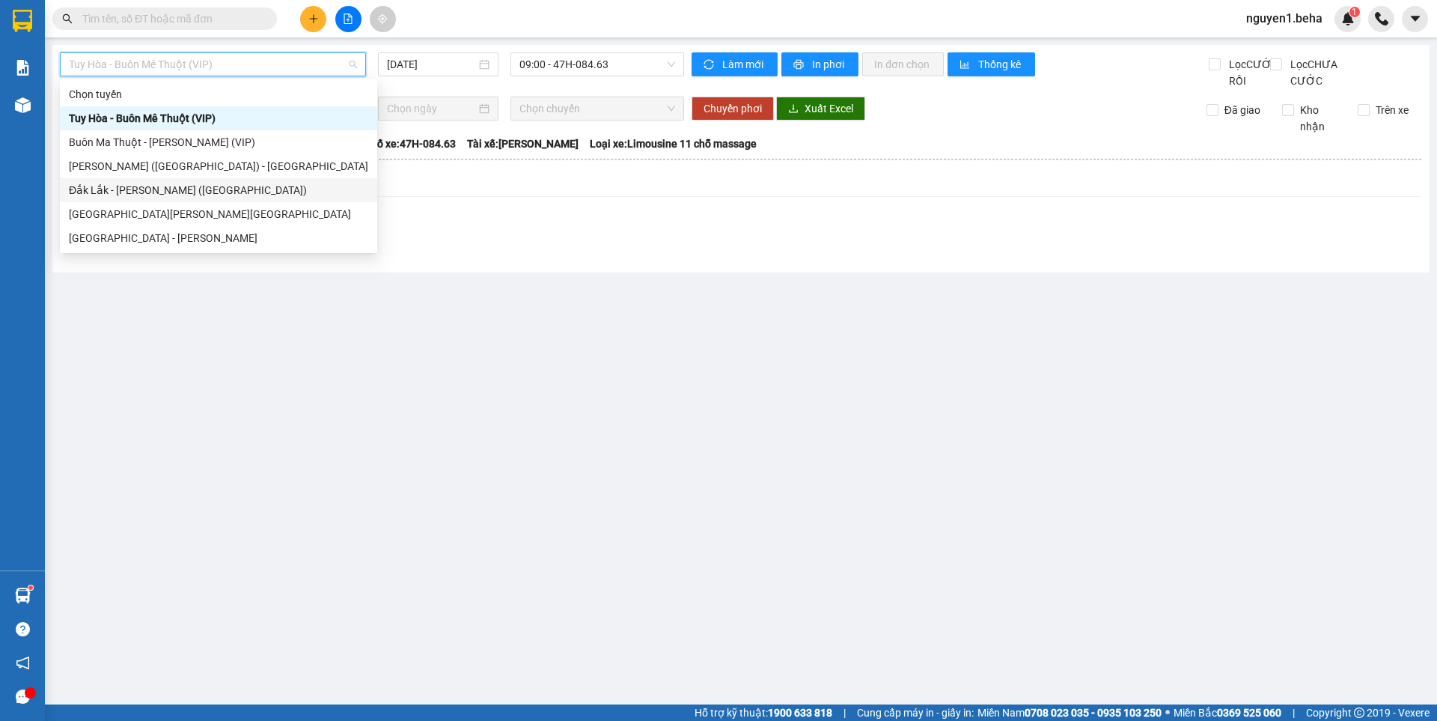
click at [149, 186] on div "Đắk Lắk - [PERSON_NAME] ([GEOGRAPHIC_DATA])" at bounding box center [218, 190] width 299 height 16
type input "[DATE]"
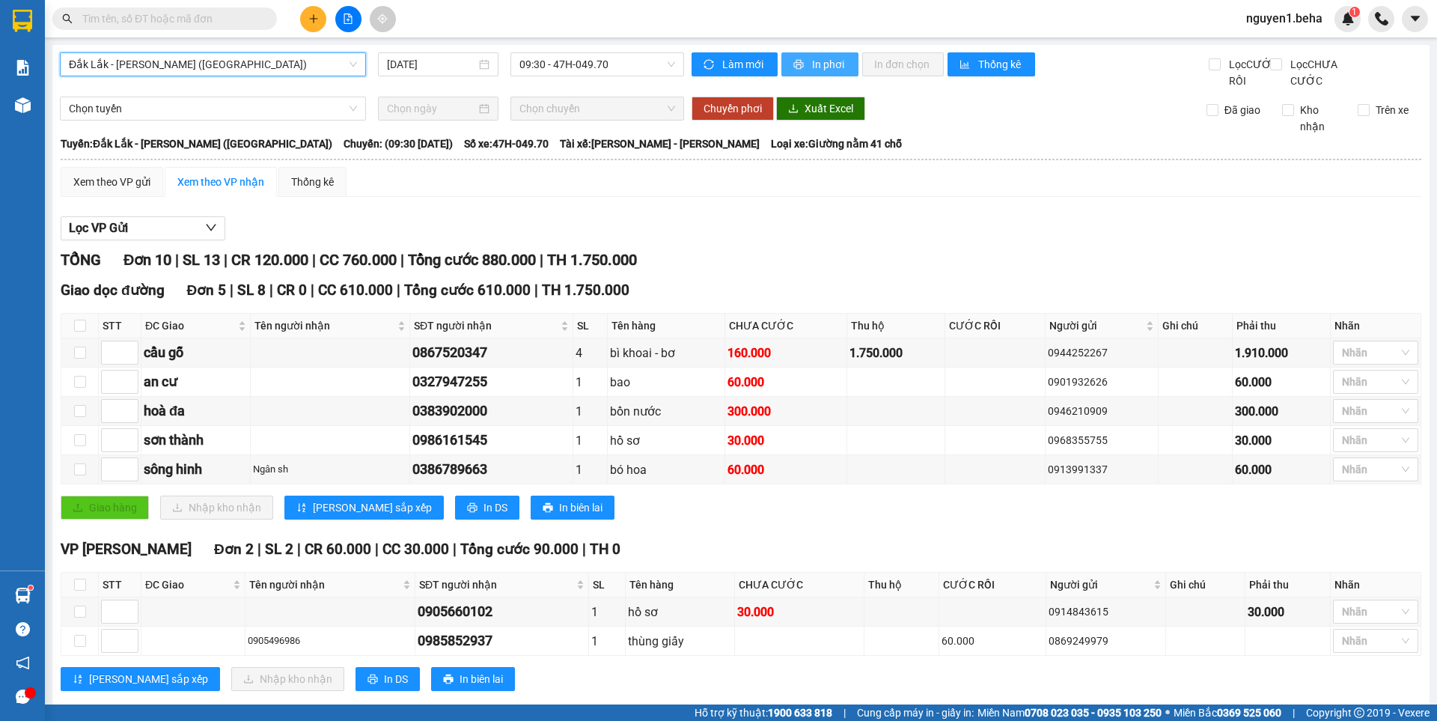
click at [800, 61] on span "printer" at bounding box center [800, 65] width 13 height 12
